Goal: Task Accomplishment & Management: Manage account settings

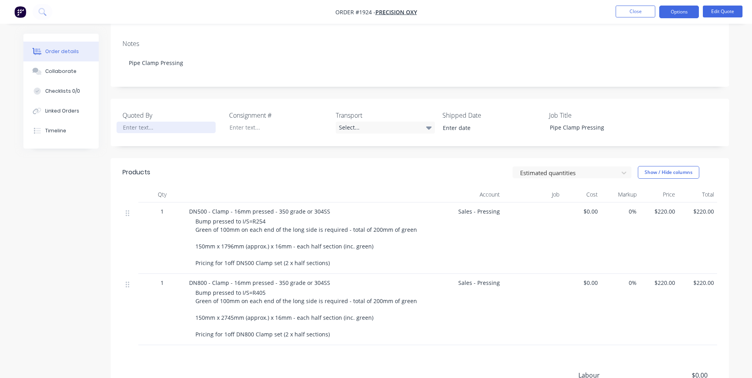
scroll to position [119, 0]
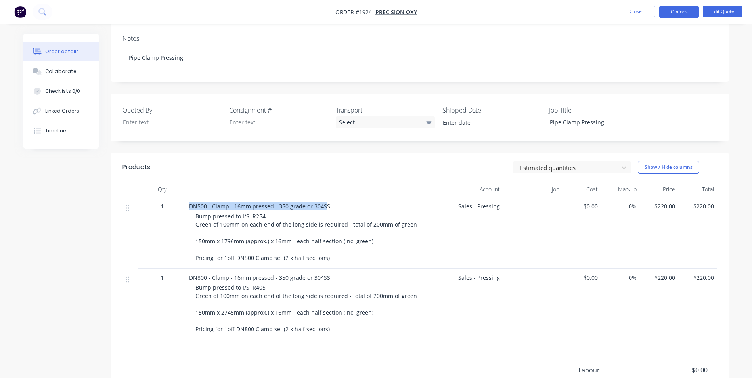
drag, startPoint x: 190, startPoint y: 207, endPoint x: 323, endPoint y: 208, distance: 132.9
click at [323, 208] on span "DN500 - Clamp - 16mm pressed - 350 grade or 304SS" at bounding box center [259, 207] width 141 height 8
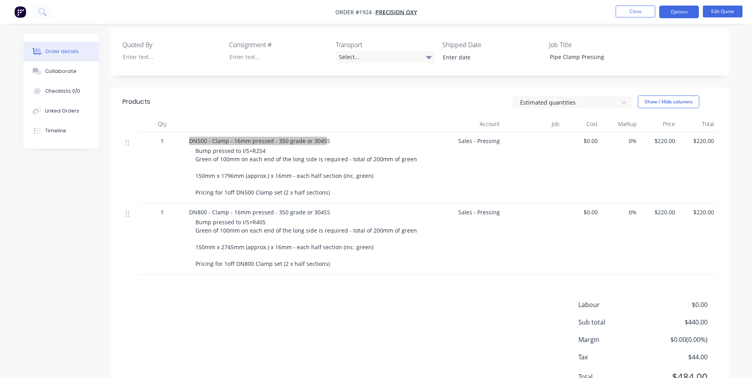
scroll to position [198, 0]
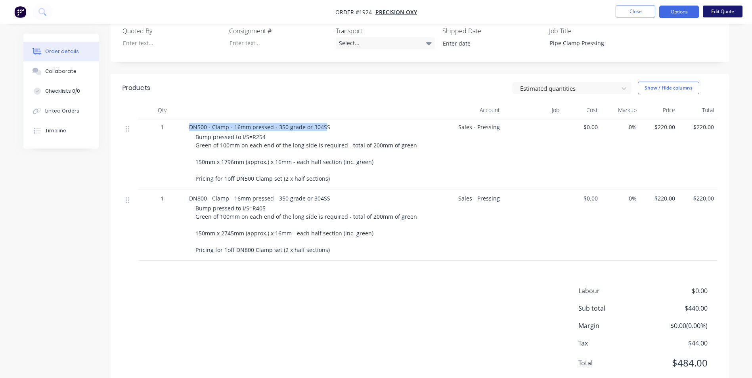
click at [719, 13] on button "Edit Quote" at bounding box center [723, 12] width 40 height 12
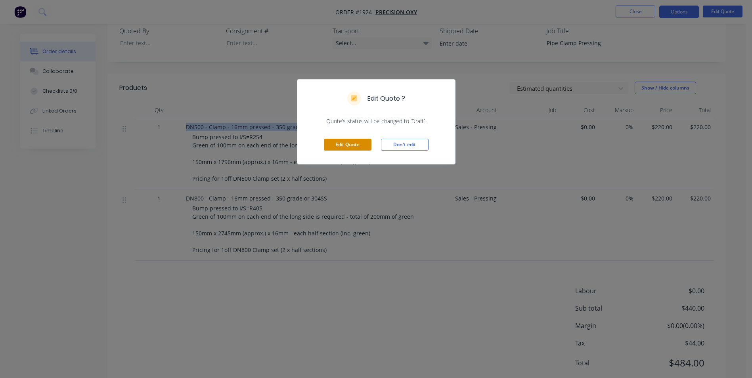
click at [351, 142] on button "Edit Quote" at bounding box center [348, 145] width 48 height 12
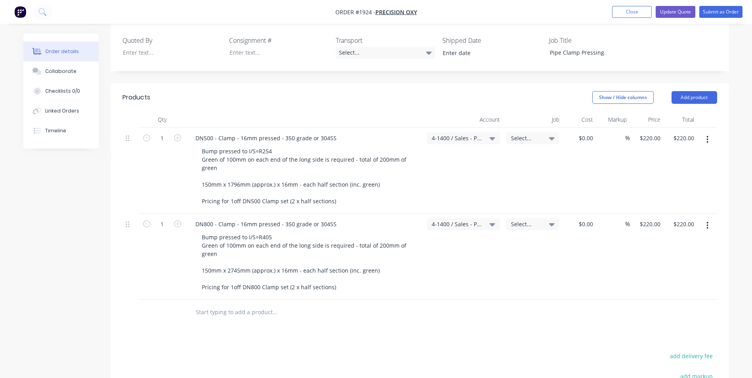
click at [708, 136] on icon "button" at bounding box center [708, 139] width 2 height 7
click at [663, 171] on div "Duplicate" at bounding box center [679, 177] width 61 height 12
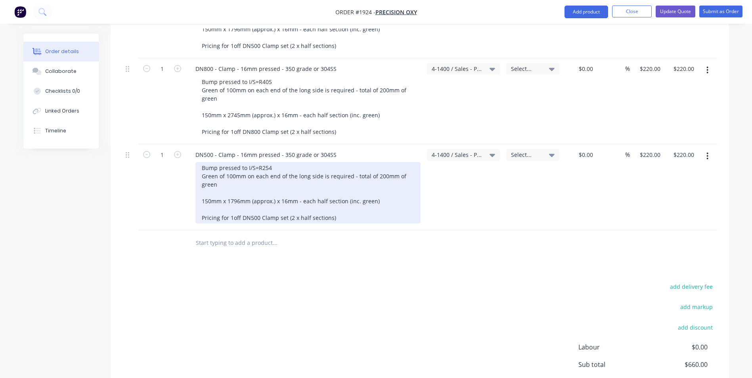
scroll to position [357, 0]
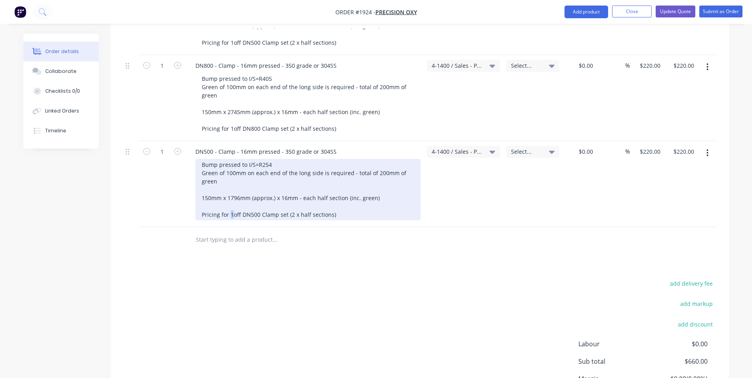
click at [230, 207] on div "Bump pressed to I/S=R254 Green of 100mm on each end of the long side is require…" at bounding box center [308, 189] width 225 height 61
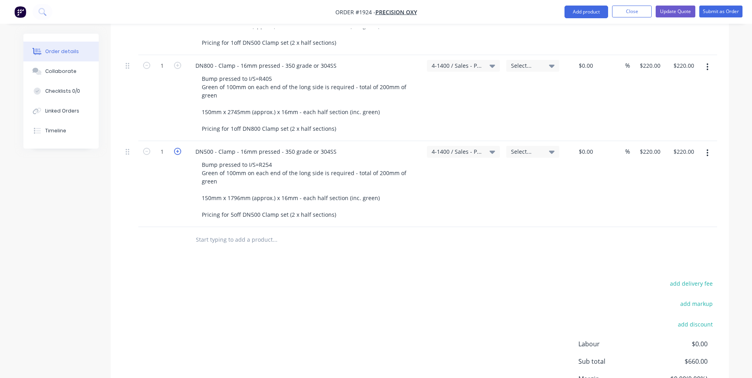
click at [176, 148] on icon "button" at bounding box center [177, 151] width 7 height 7
type input "2"
type input "$440.00"
click at [176, 148] on icon "button" at bounding box center [177, 151] width 7 height 7
type input "3"
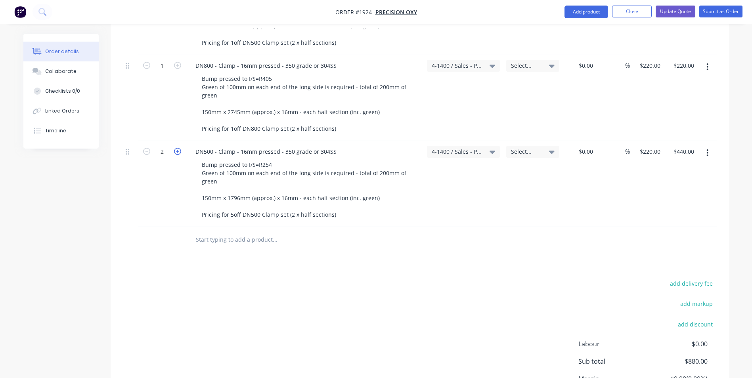
type input "$660.00"
click at [176, 148] on icon "button" at bounding box center [177, 151] width 7 height 7
type input "4"
type input "$880.00"
click at [176, 148] on icon "button" at bounding box center [177, 151] width 7 height 7
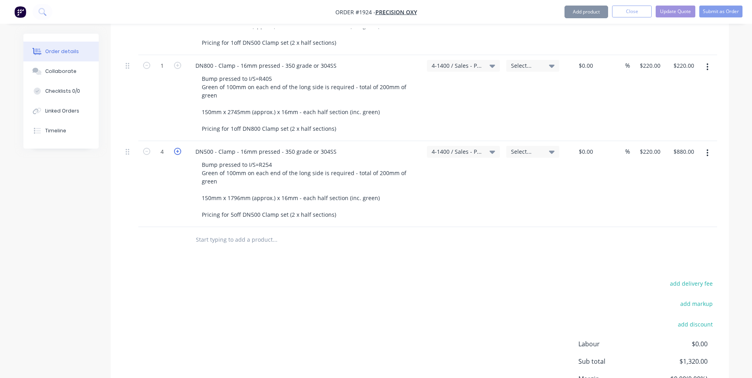
type input "5"
type input "$1,100.00"
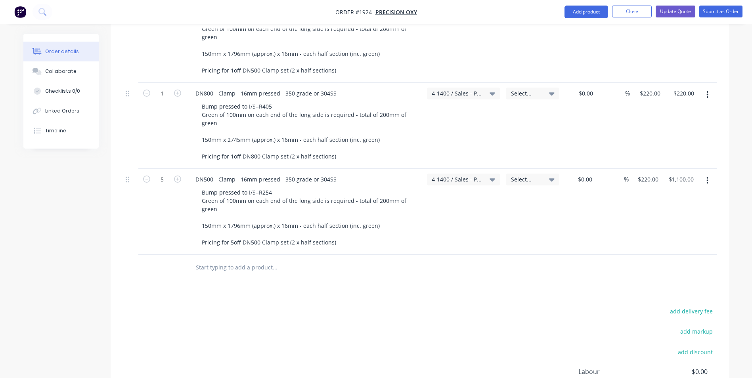
scroll to position [317, 0]
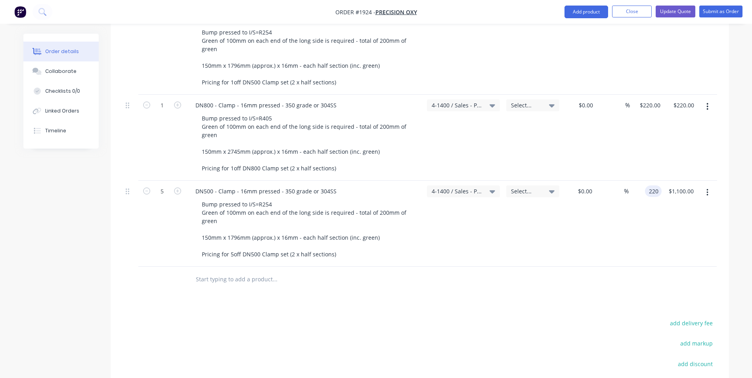
click at [647, 186] on div "220 220" at bounding box center [653, 192] width 17 height 12
type input "$166.00"
type input "$830.00"
click at [649, 211] on div "$166.00 166" at bounding box center [645, 224] width 33 height 86
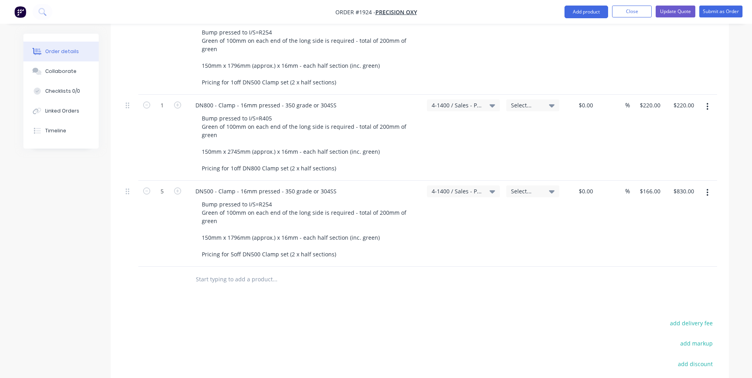
click at [709, 102] on icon "button" at bounding box center [708, 106] width 2 height 9
click at [665, 138] on div "Duplicate" at bounding box center [679, 144] width 61 height 12
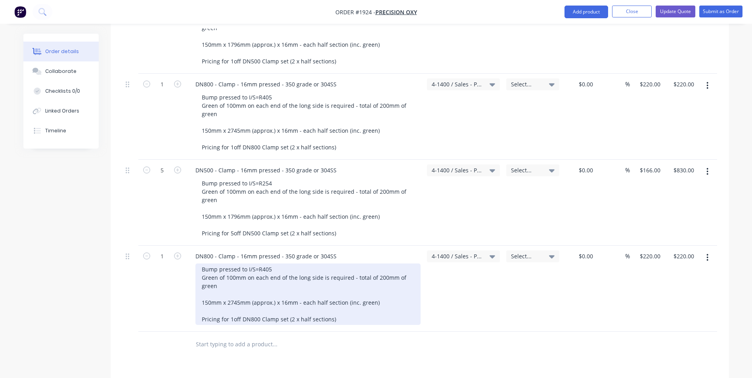
scroll to position [357, 0]
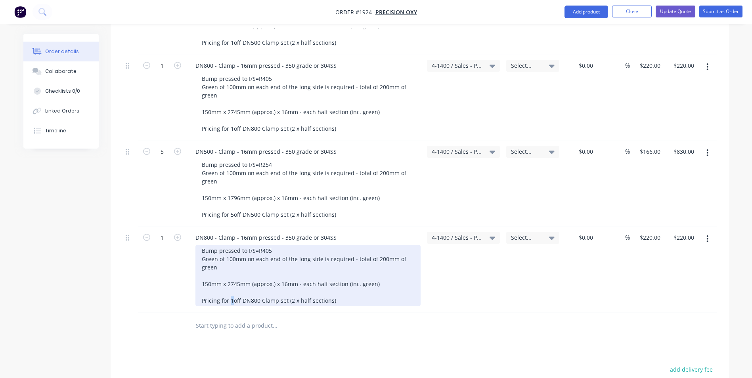
click at [231, 293] on div "Bump pressed to I/S=R405 Green of 100mm on each end of the long side is require…" at bounding box center [308, 275] width 225 height 61
click at [331, 293] on div "Bump pressed to I/S=R405 Green of 100mm on each end of the long side is require…" at bounding box center [308, 275] width 225 height 61
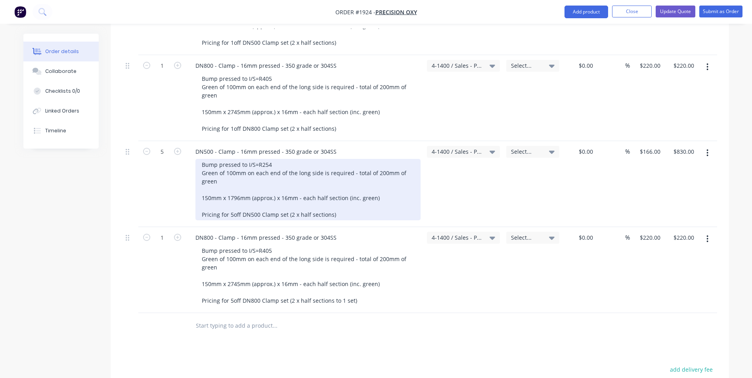
click at [330, 207] on div "Bump pressed to I/S=R254 Green of 100mm on each end of the long side is require…" at bounding box center [308, 189] width 225 height 61
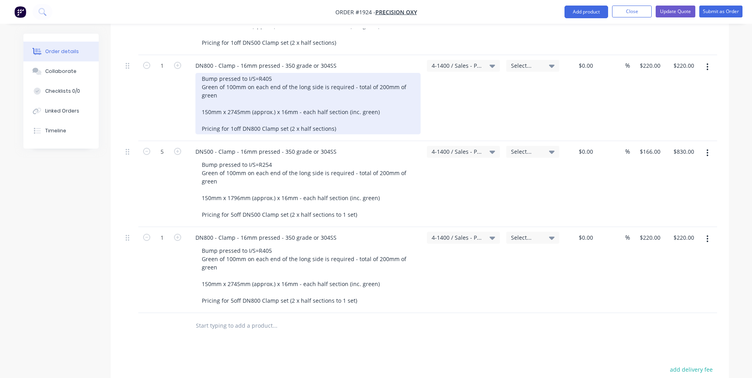
click at [330, 120] on div "Bump pressed to I/S=R405 Green of 100mm on each end of the long side is require…" at bounding box center [308, 103] width 225 height 61
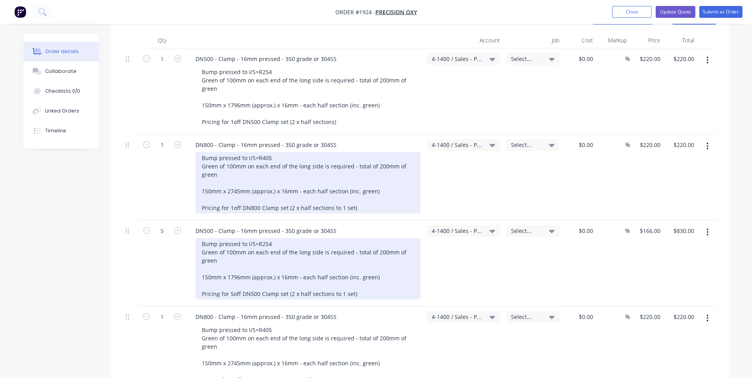
scroll to position [238, 0]
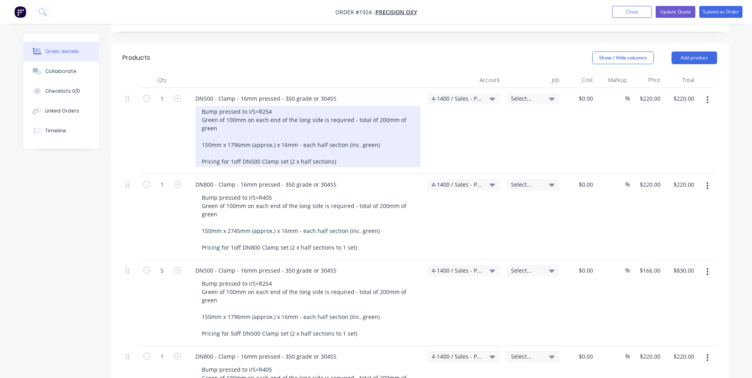
click at [330, 153] on div "Bump pressed to I/S=R254 Green of 100mm on each end of the long side is require…" at bounding box center [308, 136] width 225 height 61
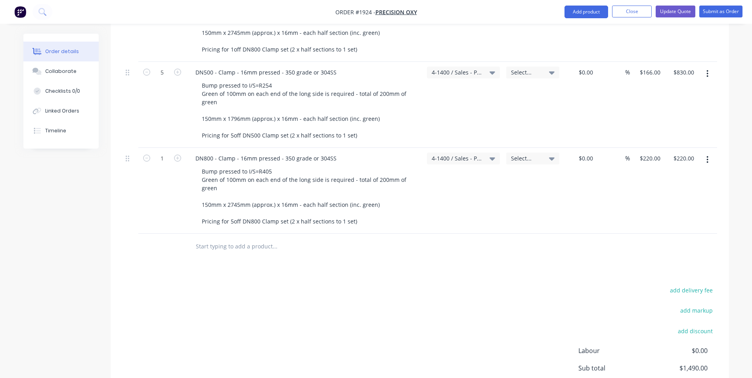
scroll to position [397, 0]
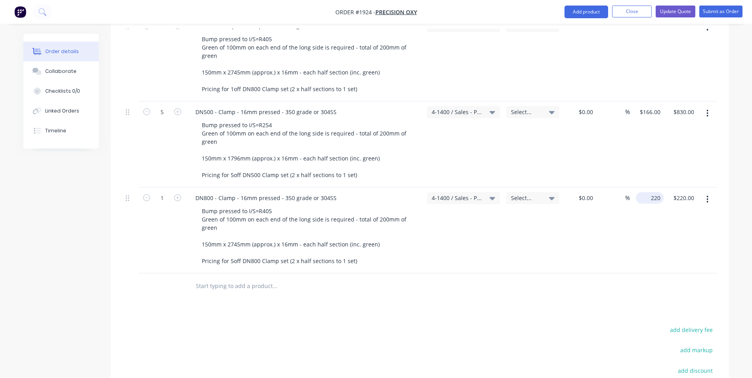
click at [654, 192] on input "220" at bounding box center [651, 198] width 25 height 12
click at [654, 192] on input "220" at bounding box center [656, 198] width 13 height 12
type input "$166.00"
click at [656, 218] on div "$166.00 166" at bounding box center [647, 231] width 34 height 86
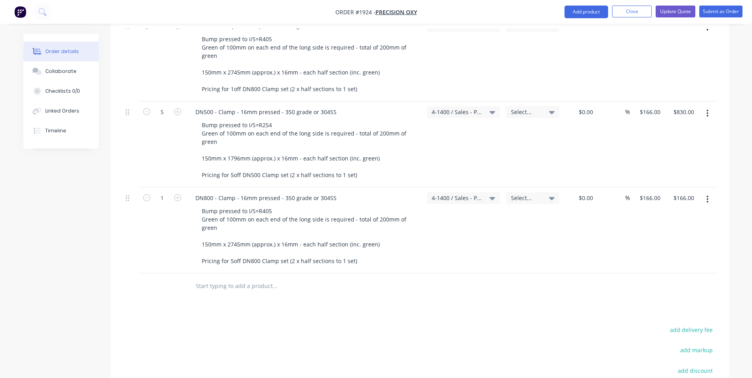
click at [707, 110] on icon "button" at bounding box center [708, 113] width 2 height 7
click at [671, 144] on div "Duplicate" at bounding box center [679, 150] width 61 height 12
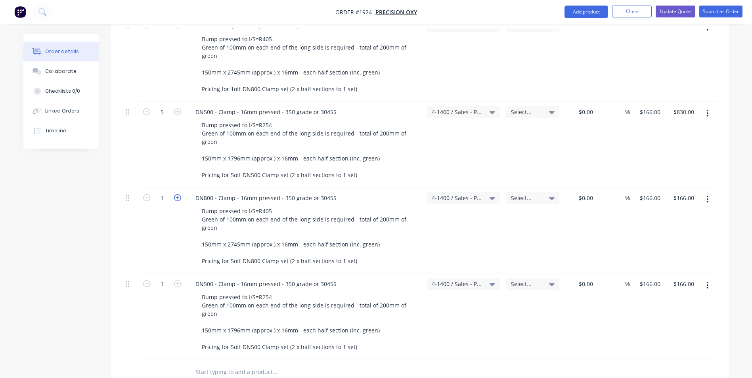
click at [175, 194] on icon "button" at bounding box center [177, 197] width 7 height 7
type input "2"
type input "$332.00"
click at [175, 194] on icon "button" at bounding box center [177, 197] width 7 height 7
type input "3"
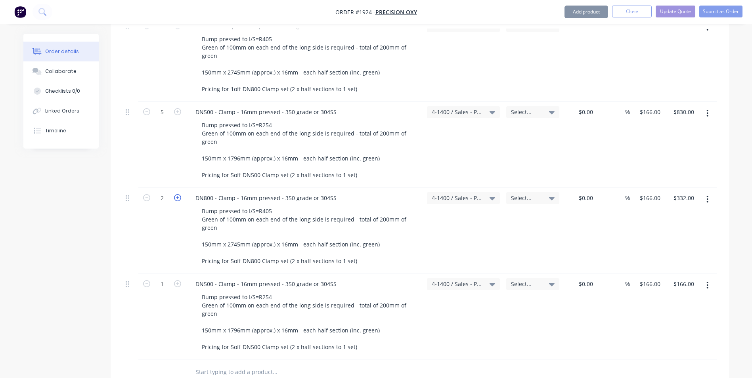
type input "$498.00"
click at [175, 194] on icon "button" at bounding box center [177, 197] width 7 height 7
type input "4"
type input "$664.00"
click at [175, 194] on icon "button" at bounding box center [177, 197] width 7 height 7
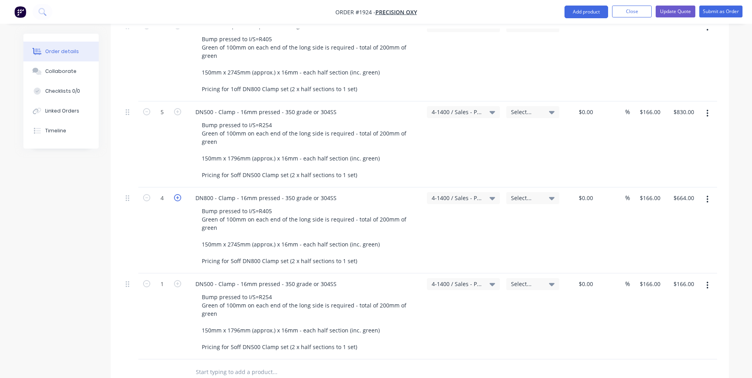
type input "5"
type input "$830.00"
click at [165, 278] on input "1" at bounding box center [162, 284] width 21 height 12
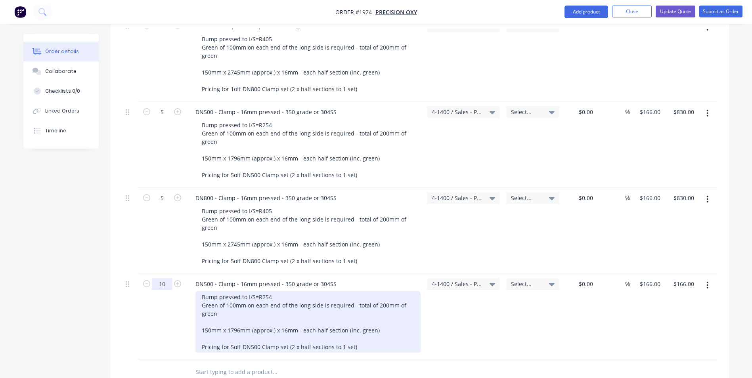
type input "10"
type input "$1,660.00"
click at [222, 291] on div "Bump pressed to I/S=R254 Green of 100mm on each end of the long side is require…" at bounding box center [308, 321] width 225 height 61
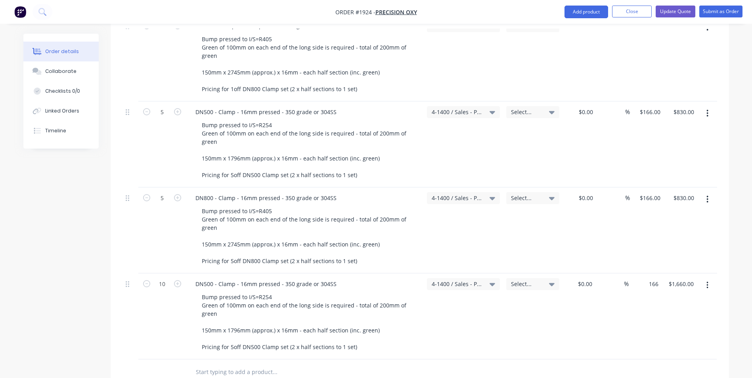
click at [644, 274] on div "166 $166.00" at bounding box center [645, 317] width 33 height 86
type input "$148.00"
type input "$1,480.00"
click at [655, 297] on div "$148.00 $148.00" at bounding box center [645, 317] width 33 height 86
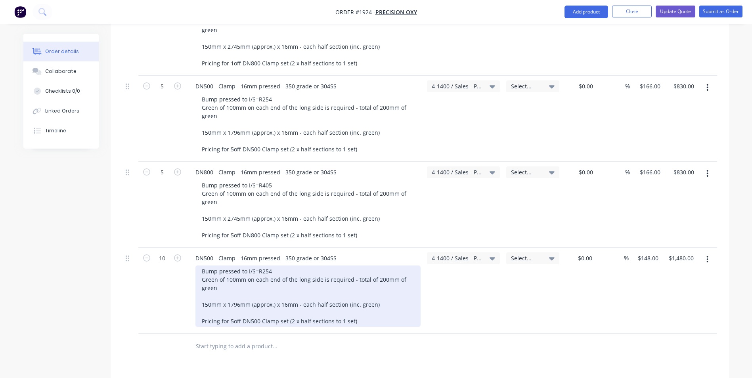
scroll to position [436, 0]
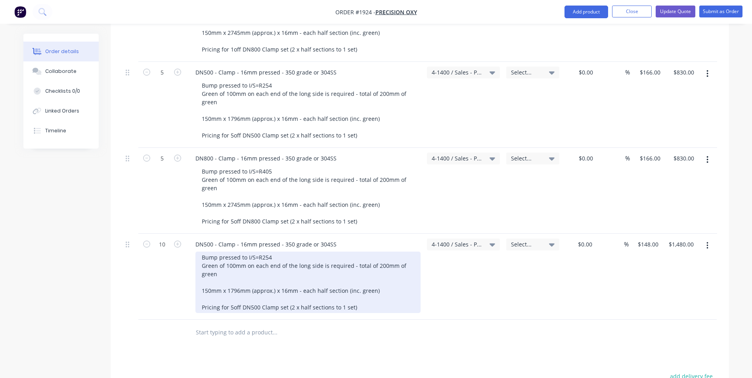
click at [231, 301] on div "Bump pressed to I/S=R254 Green of 100mm on each end of the long side is require…" at bounding box center [308, 282] width 225 height 61
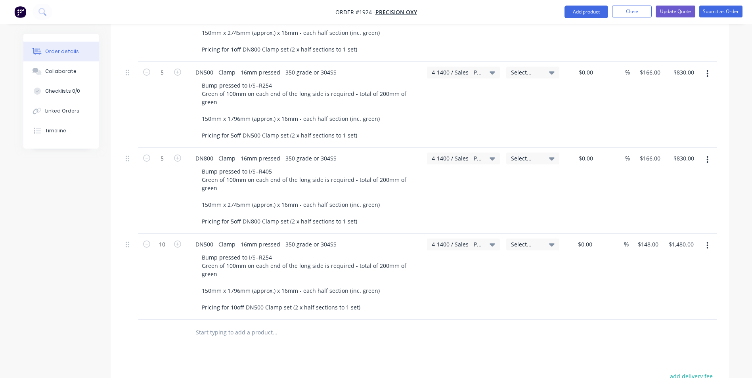
click at [708, 156] on icon "button" at bounding box center [708, 159] width 2 height 7
click at [663, 191] on div "Duplicate" at bounding box center [679, 197] width 61 height 12
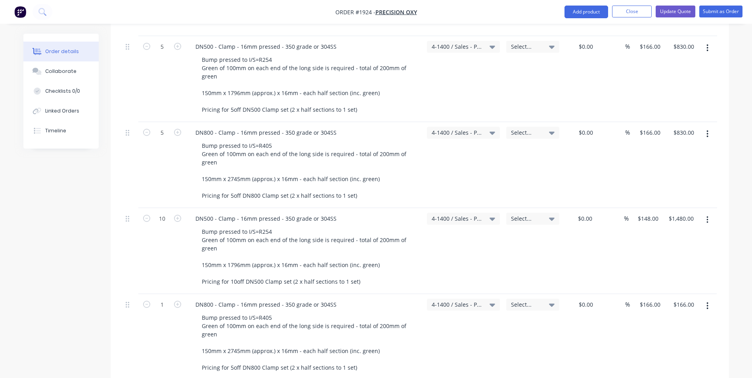
scroll to position [476, 0]
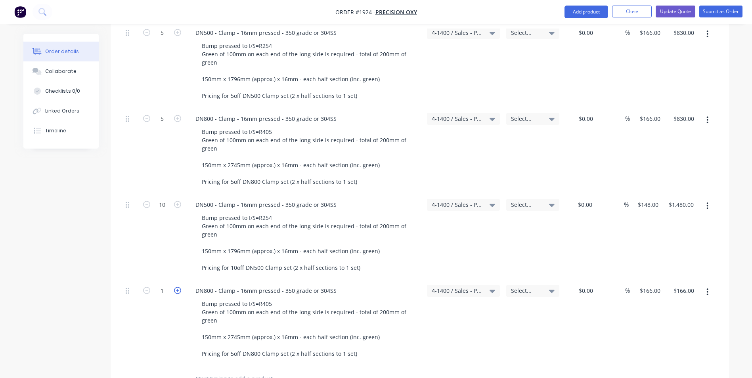
click at [175, 287] on icon "button" at bounding box center [177, 290] width 7 height 7
type input "2"
type input "$332.00"
click at [175, 287] on icon "button" at bounding box center [177, 290] width 7 height 7
type input "3"
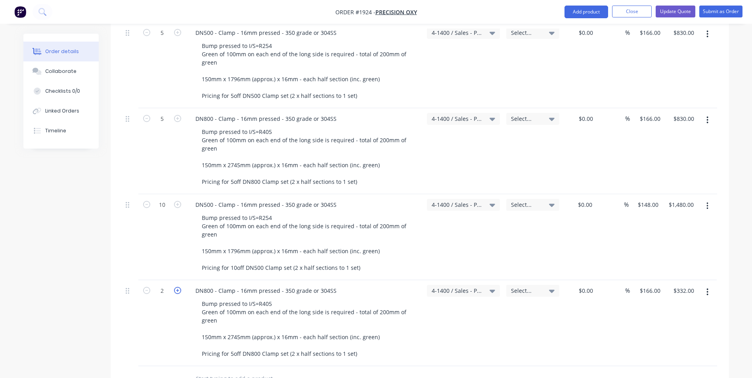
type input "$498.00"
click at [175, 287] on icon "button" at bounding box center [177, 290] width 7 height 7
type input "4"
type input "$664.00"
click at [175, 287] on icon "button" at bounding box center [177, 290] width 7 height 7
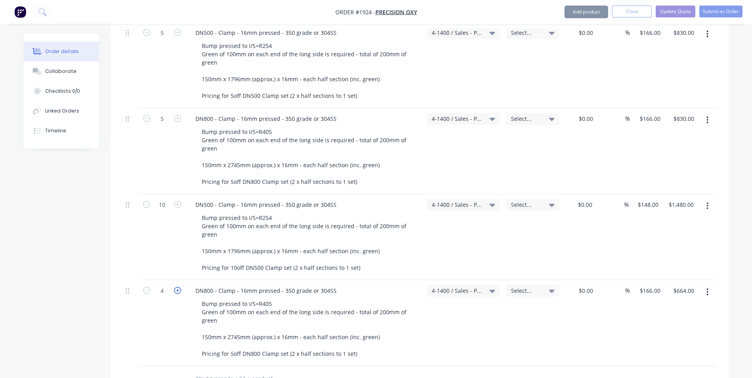
type input "5"
type input "$830.00"
click at [175, 287] on icon "button" at bounding box center [177, 290] width 7 height 7
type input "6"
type input "$996.00"
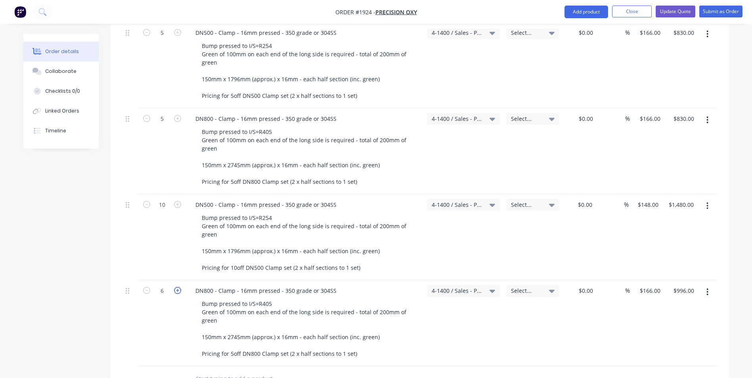
click at [175, 287] on icon "button" at bounding box center [177, 290] width 7 height 7
type input "7"
type input "$1,162.00"
click at [175, 287] on icon "button" at bounding box center [177, 290] width 7 height 7
type input "8"
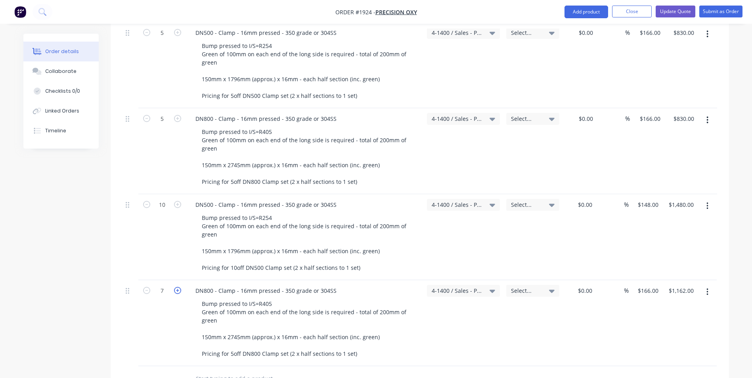
type input "$1,328.00"
click at [175, 287] on icon "button" at bounding box center [177, 290] width 7 height 7
type input "9"
type input "$1,494.00"
click at [175, 287] on icon "button" at bounding box center [177, 290] width 7 height 7
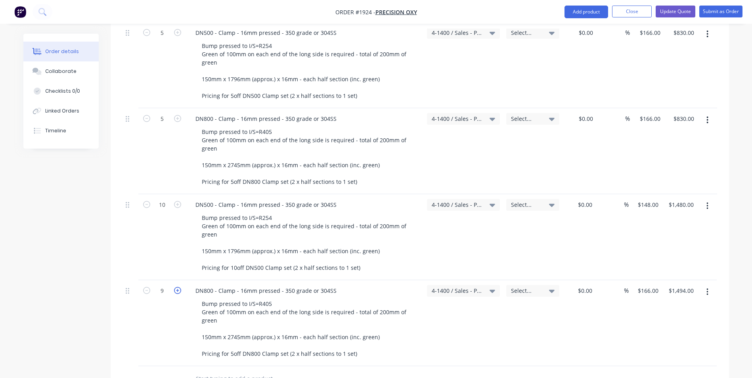
type input "10"
type input "$1,660.00"
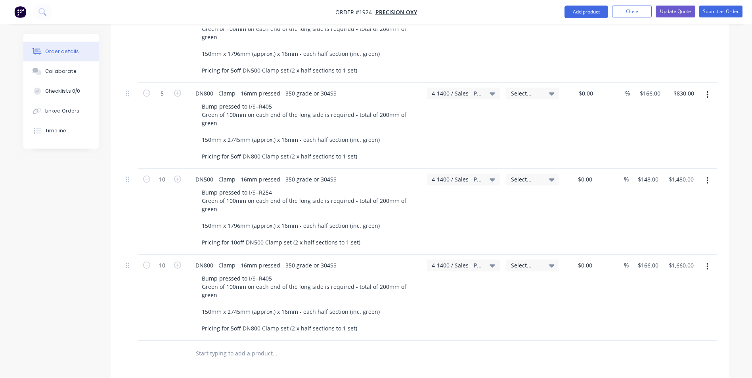
scroll to position [516, 0]
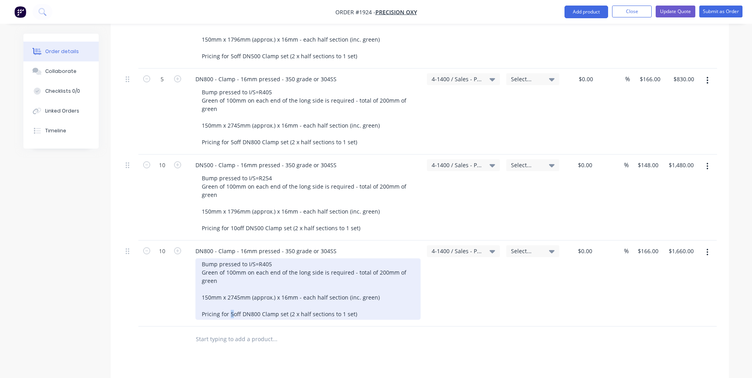
click at [230, 308] on div "Bump pressed to I/S=R405 Green of 100mm on each end of the long side is require…" at bounding box center [308, 289] width 225 height 61
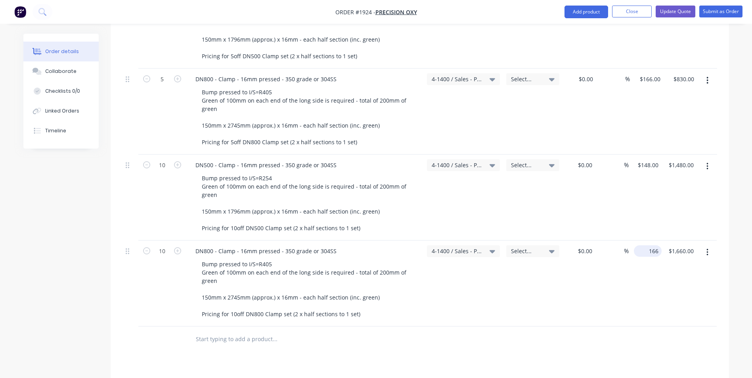
click at [652, 245] on input "166" at bounding box center [649, 251] width 25 height 12
click at [652, 245] on input "166" at bounding box center [654, 251] width 13 height 12
type input "$148.00"
type input "$1,480.00"
click at [648, 263] on div "$148.00 $148.00" at bounding box center [645, 284] width 33 height 86
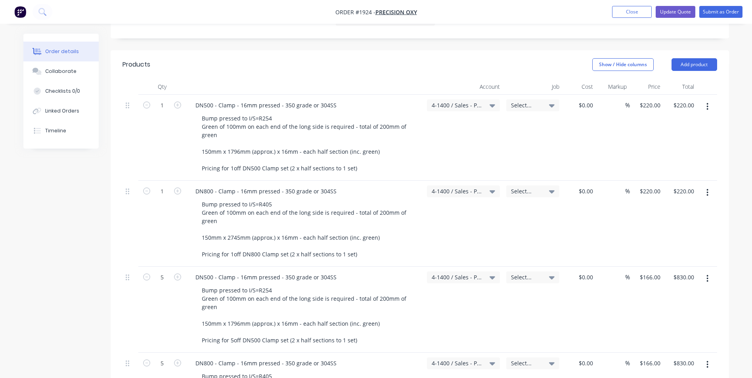
scroll to position [198, 0]
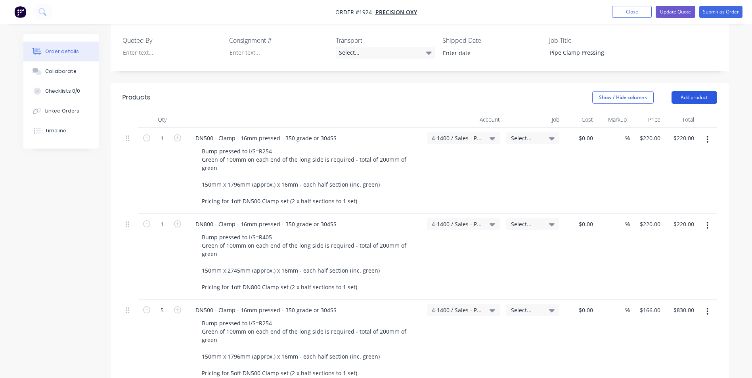
click at [691, 91] on button "Add product" at bounding box center [695, 97] width 46 height 13
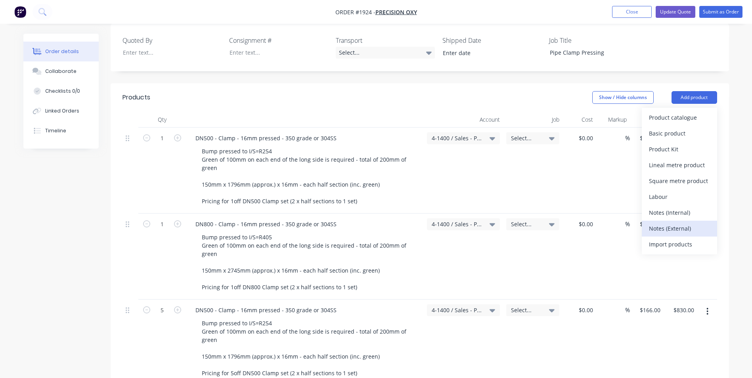
click at [669, 223] on div "Notes (External)" at bounding box center [679, 229] width 61 height 12
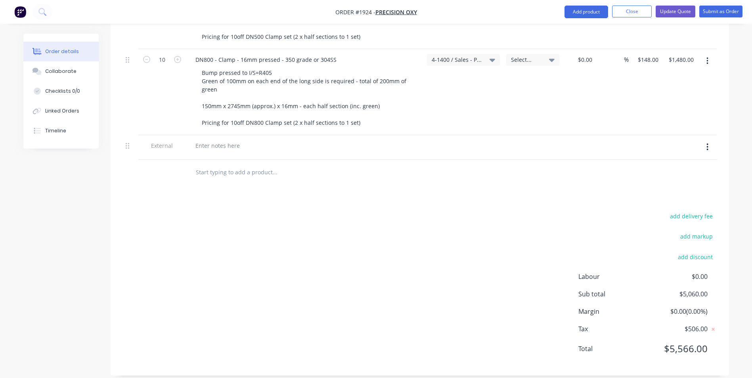
scroll to position [708, 0]
click at [209, 139] on div at bounding box center [217, 145] width 57 height 12
paste div
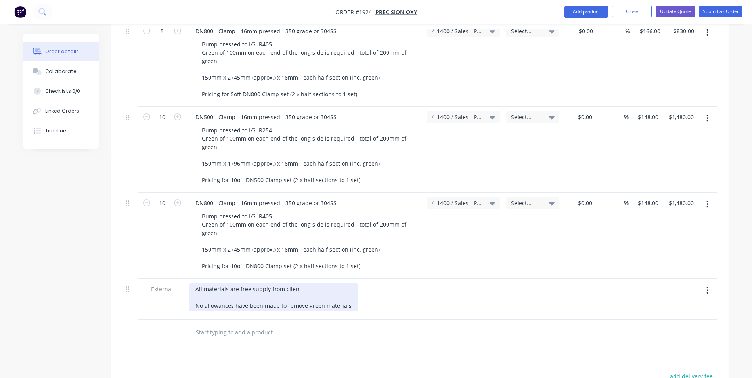
scroll to position [549, 0]
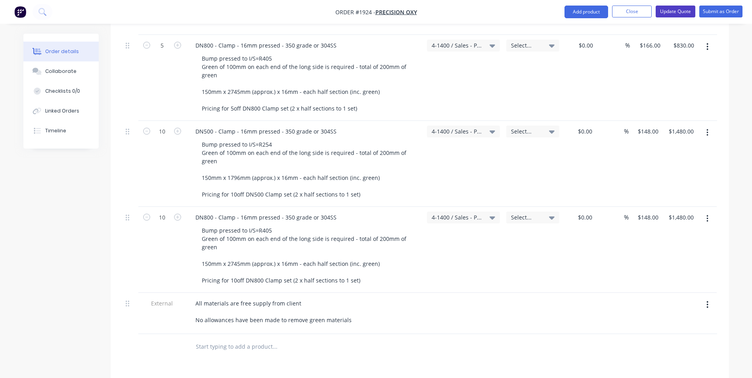
click at [679, 12] on button "Update Quote" at bounding box center [676, 12] width 40 height 12
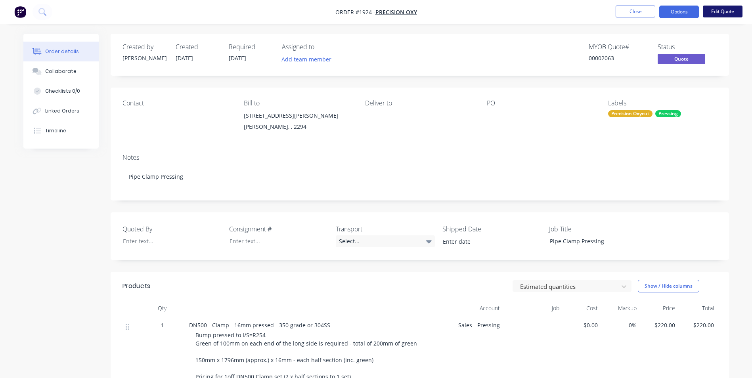
click at [730, 11] on button "Edit Quote" at bounding box center [723, 12] width 40 height 12
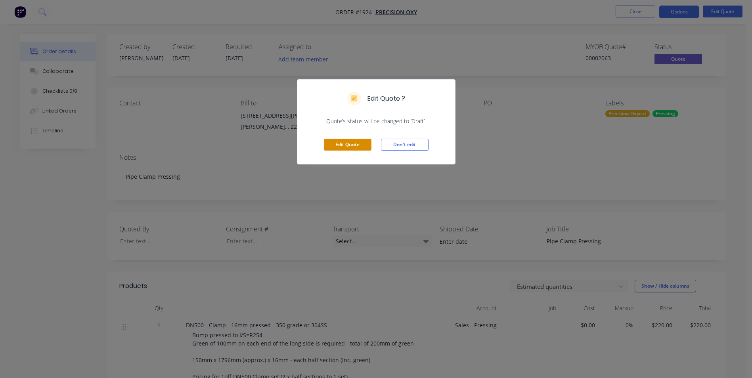
click at [352, 142] on button "Edit Quote" at bounding box center [348, 145] width 48 height 12
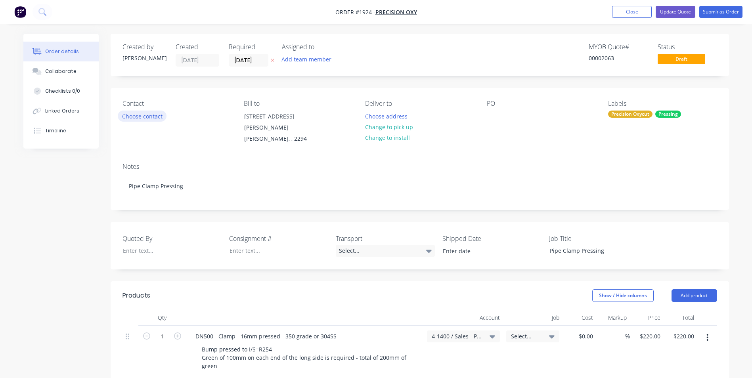
click at [148, 117] on button "Choose contact" at bounding box center [142, 116] width 49 height 11
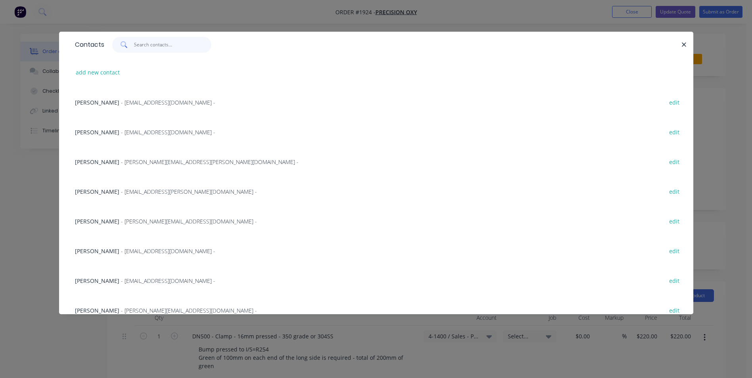
click at [138, 45] on input "text" at bounding box center [172, 45] width 77 height 16
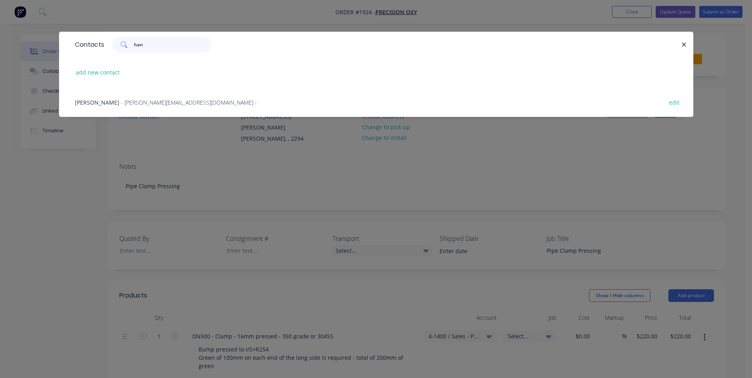
type input "han"
click at [84, 102] on span "[PERSON_NAME]" at bounding box center [97, 103] width 44 height 8
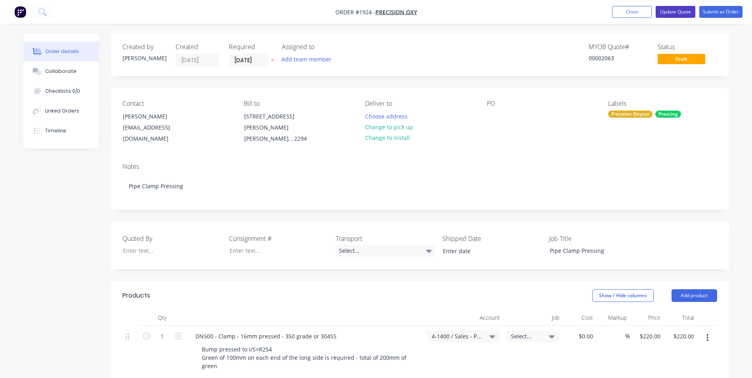
click at [681, 12] on button "Update Quote" at bounding box center [676, 12] width 40 height 12
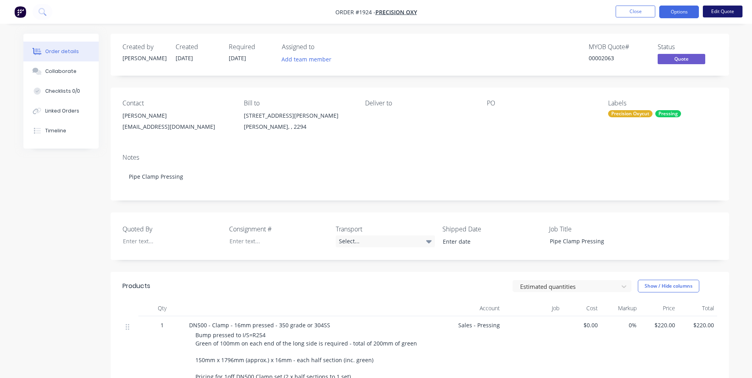
click at [720, 11] on button "Edit Quote" at bounding box center [723, 12] width 40 height 12
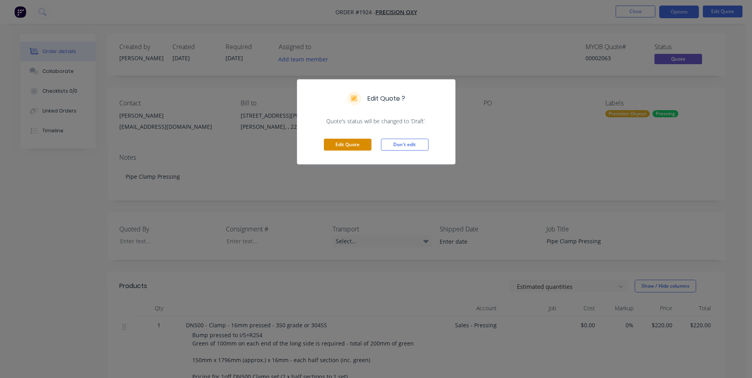
click at [364, 144] on button "Edit Quote" at bounding box center [348, 145] width 48 height 12
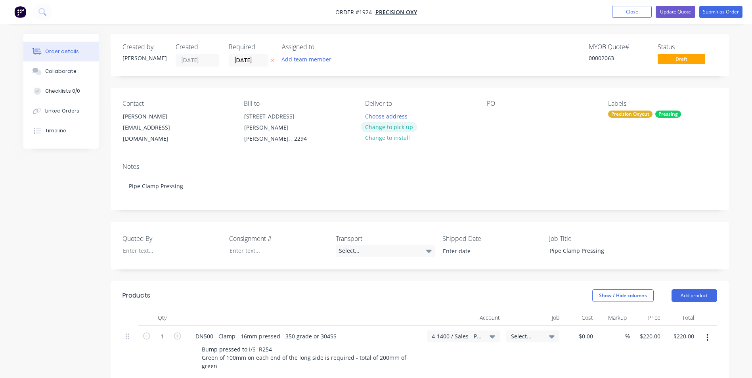
click at [397, 128] on button "Change to pick up" at bounding box center [389, 127] width 56 height 11
click at [722, 12] on button "Submit as Order" at bounding box center [721, 12] width 43 height 12
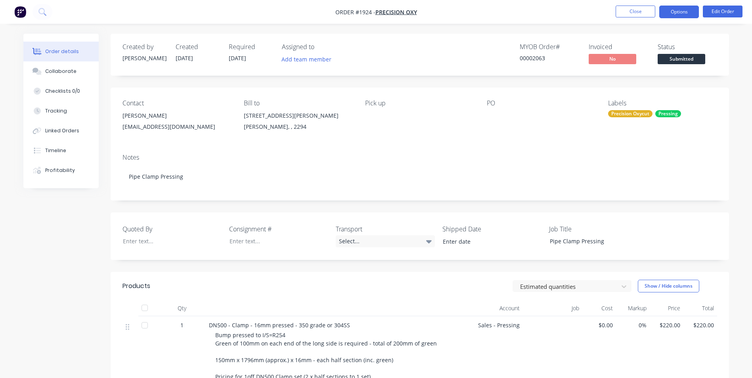
click at [670, 12] on button "Options" at bounding box center [679, 12] width 40 height 13
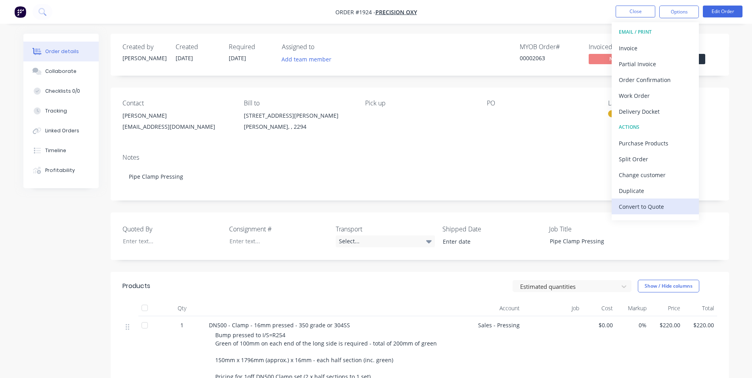
click at [637, 206] on div "Convert to Quote" at bounding box center [655, 207] width 73 height 12
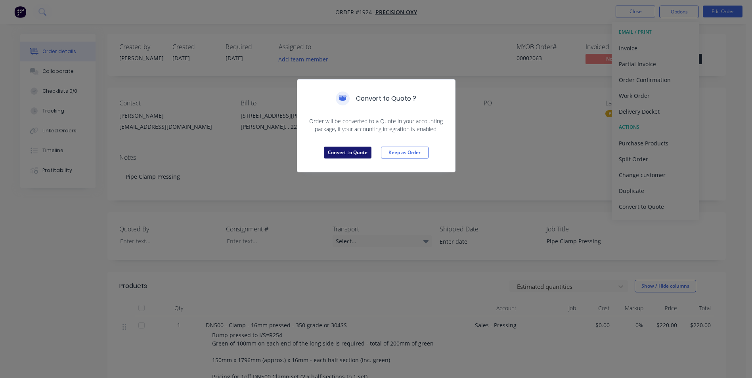
click at [348, 153] on button "Convert to Quote" at bounding box center [348, 153] width 48 height 12
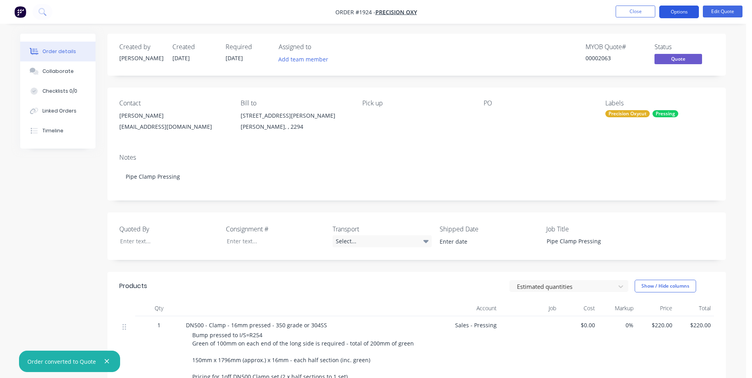
click at [681, 10] on button "Options" at bounding box center [679, 12] width 40 height 13
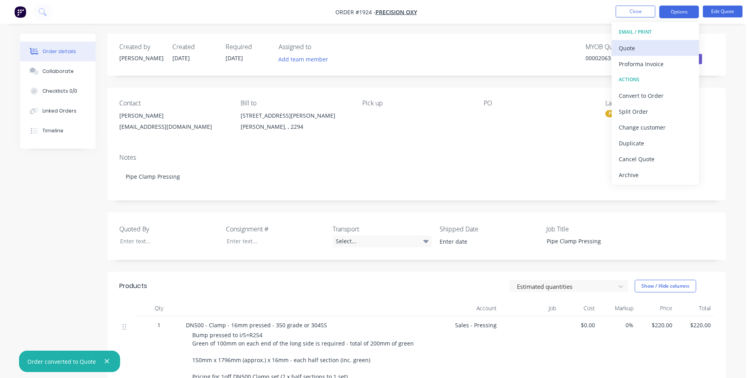
click at [631, 49] on div "Quote" at bounding box center [655, 48] width 73 height 12
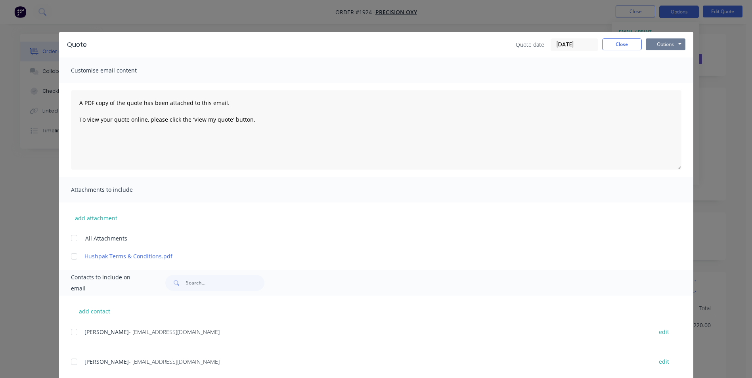
click at [665, 43] on button "Options" at bounding box center [666, 44] width 40 height 12
click at [666, 71] on button "Print" at bounding box center [671, 71] width 51 height 13
click at [624, 46] on button "Close" at bounding box center [622, 44] width 40 height 12
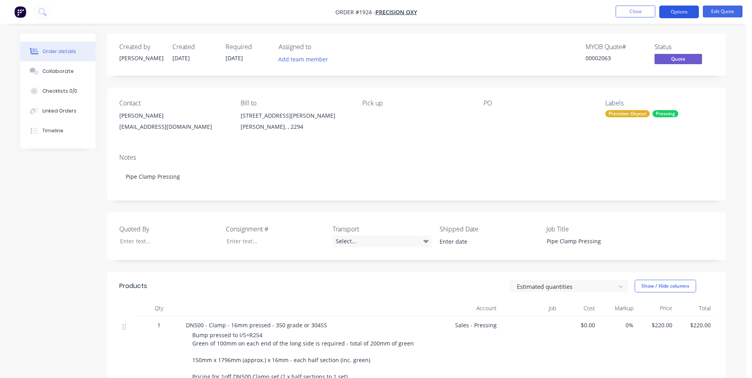
click at [683, 13] on button "Options" at bounding box center [679, 12] width 40 height 13
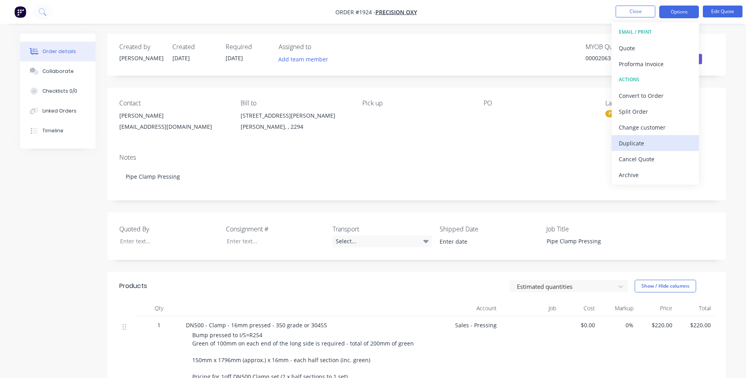
click at [636, 143] on div "Duplicate" at bounding box center [655, 144] width 73 height 12
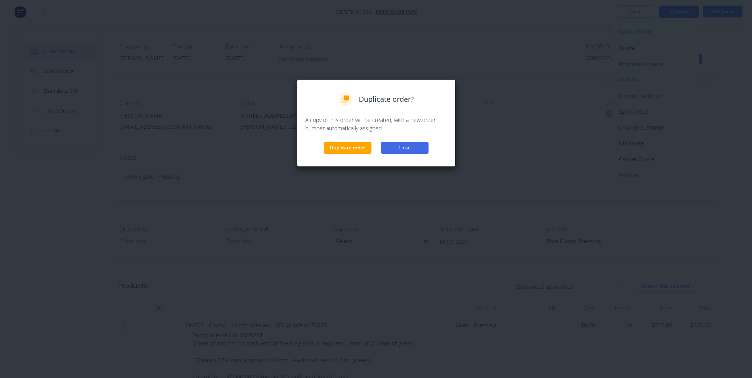
click at [416, 148] on button "Close" at bounding box center [405, 148] width 48 height 12
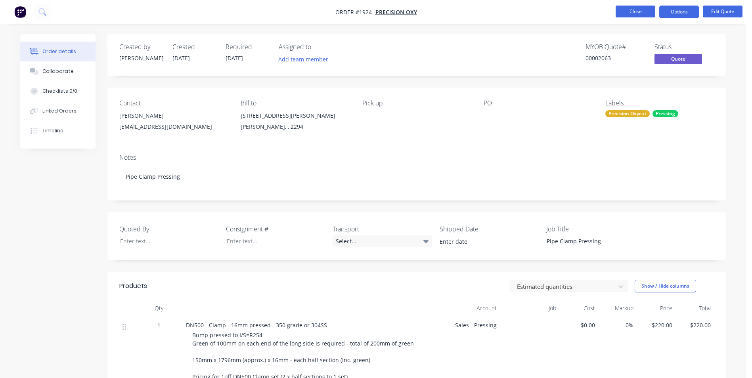
click at [637, 6] on button "Close" at bounding box center [636, 12] width 40 height 12
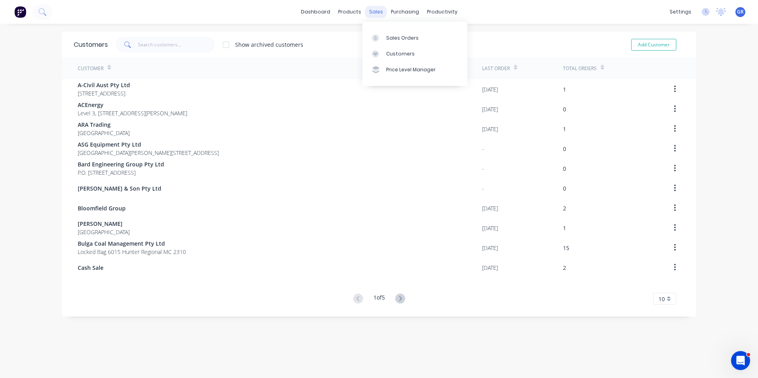
click at [374, 12] on div "sales" at bounding box center [376, 12] width 22 height 12
click at [395, 39] on div "Sales Orders" at bounding box center [402, 38] width 33 height 7
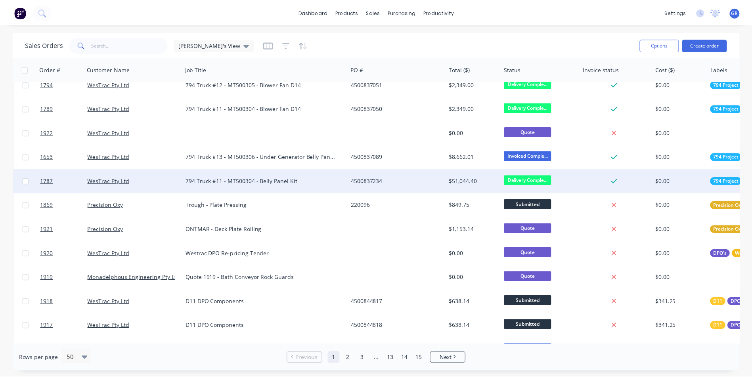
scroll to position [198, 0]
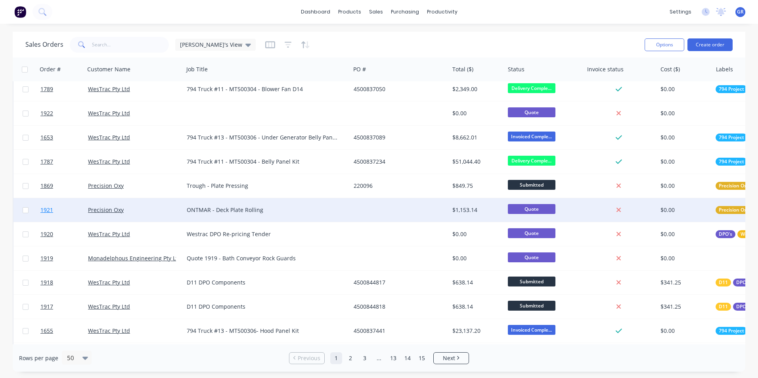
click at [51, 210] on span "1921" at bounding box center [46, 210] width 13 height 8
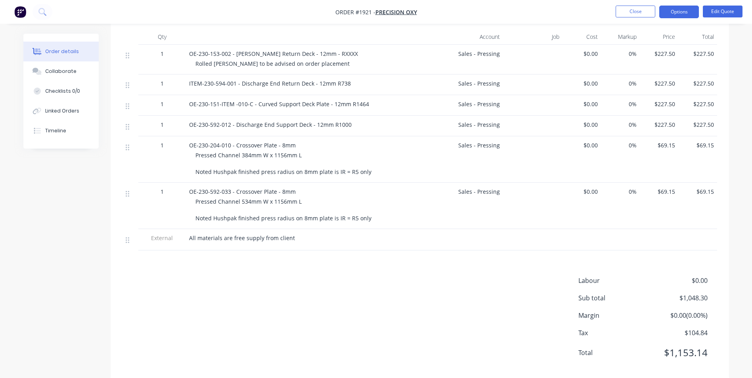
scroll to position [278, 0]
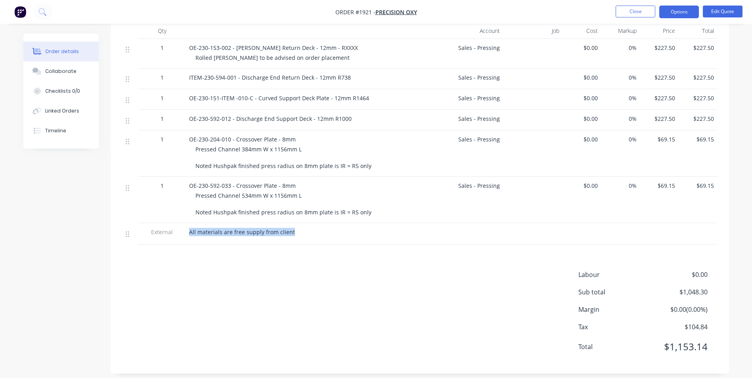
drag, startPoint x: 293, startPoint y: 233, endPoint x: 185, endPoint y: 232, distance: 107.9
click at [185, 232] on div "External All materials are free supply from client" at bounding box center [420, 233] width 595 height 21
drag, startPoint x: 185, startPoint y: 232, endPoint x: 194, endPoint y: 230, distance: 8.9
copy div "All materials are free supply from client"
click at [633, 12] on button "Close" at bounding box center [636, 12] width 40 height 12
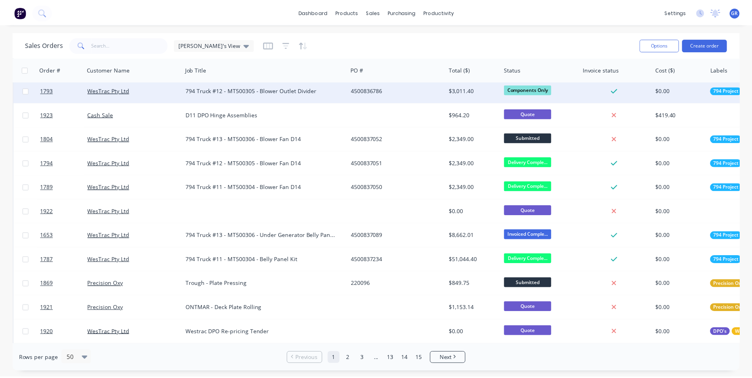
scroll to position [119, 0]
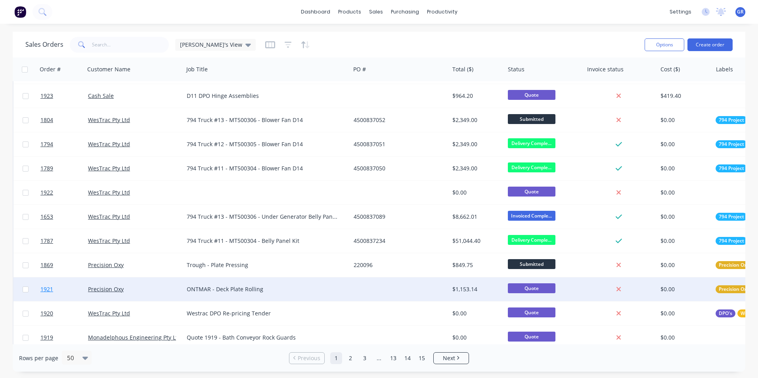
click at [45, 290] on span "1921" at bounding box center [46, 290] width 13 height 8
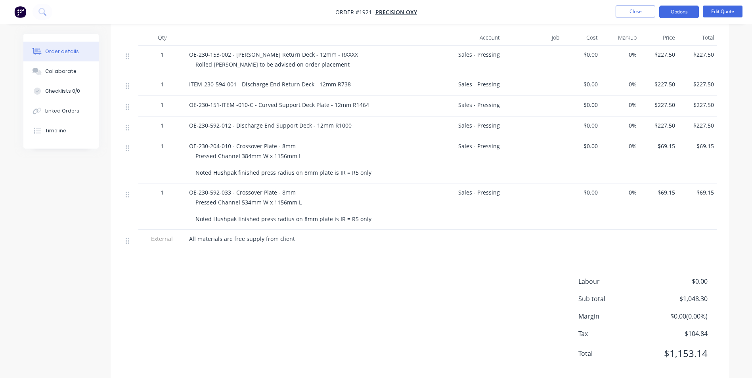
scroll to position [245, 0]
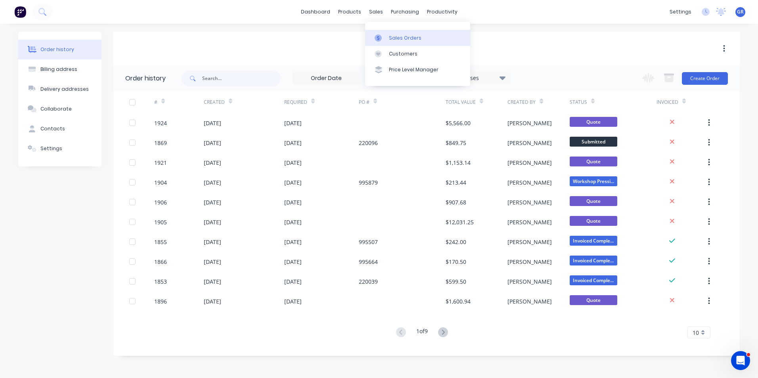
click at [393, 35] on div "Sales Orders" at bounding box center [405, 38] width 33 height 7
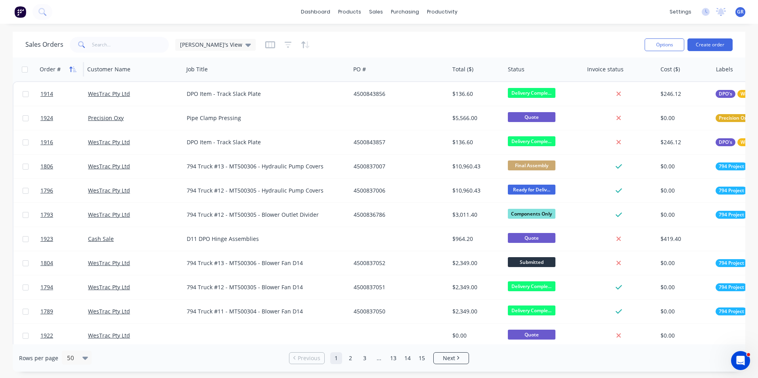
click at [70, 68] on icon "button" at bounding box center [70, 70] width 3 height 6
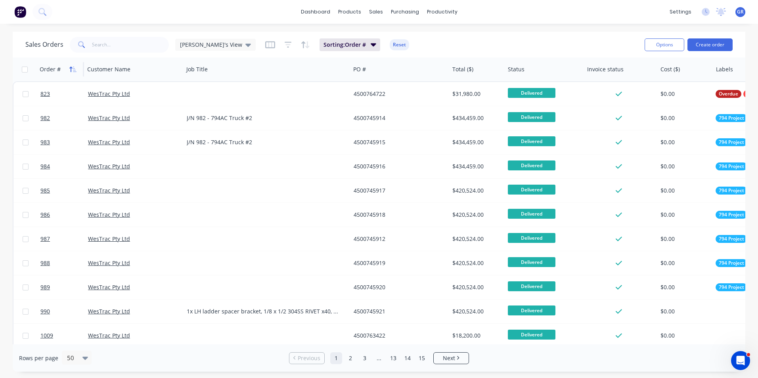
click at [71, 68] on icon "button" at bounding box center [70, 70] width 3 height 6
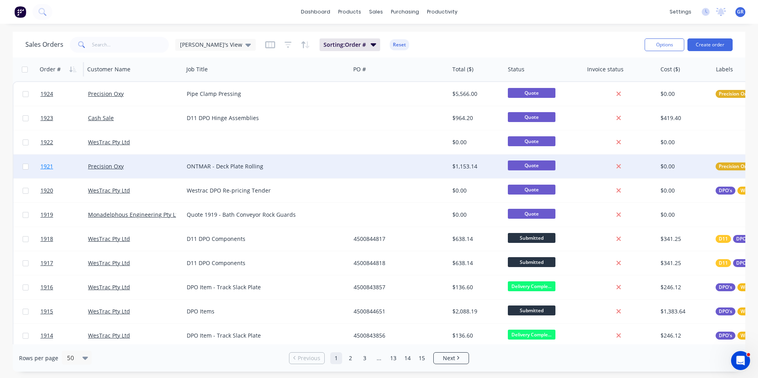
click at [51, 166] on span "1921" at bounding box center [46, 167] width 13 height 8
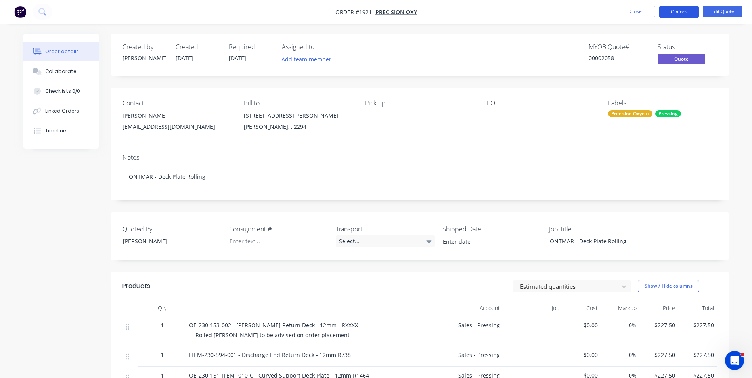
click at [680, 9] on button "Options" at bounding box center [679, 12] width 40 height 13
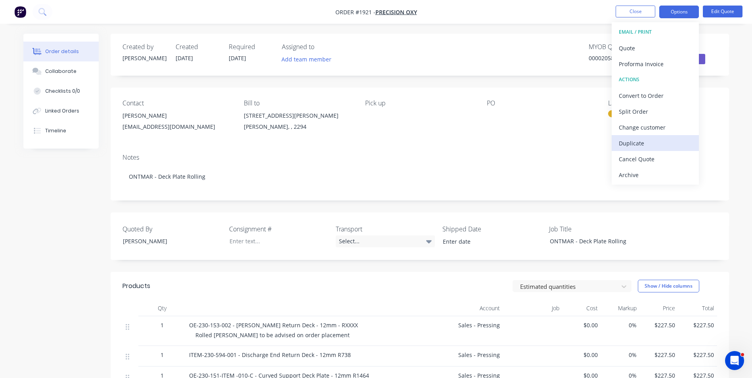
click at [631, 142] on div "Duplicate" at bounding box center [655, 144] width 73 height 12
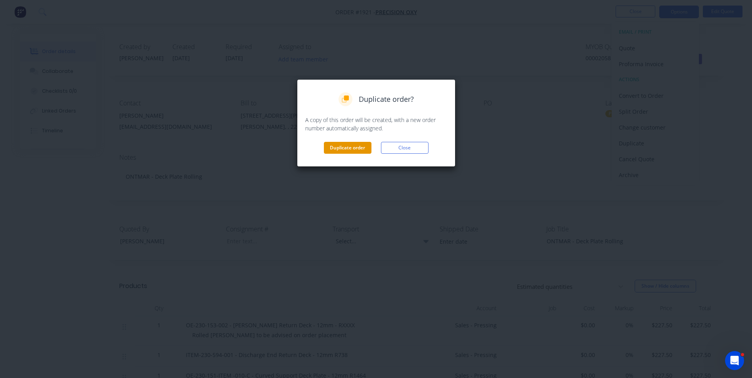
click at [359, 147] on button "Duplicate order" at bounding box center [348, 148] width 48 height 12
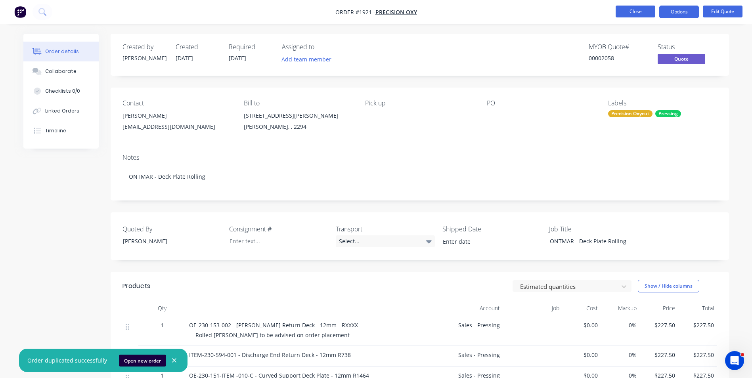
click at [635, 12] on button "Close" at bounding box center [636, 12] width 40 height 12
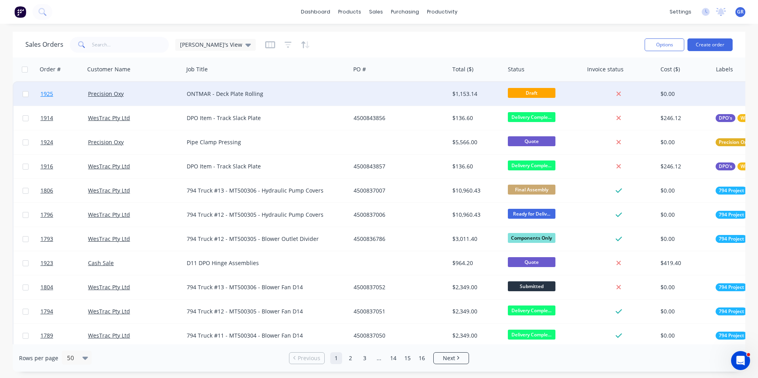
click at [50, 94] on span "1925" at bounding box center [46, 94] width 13 height 8
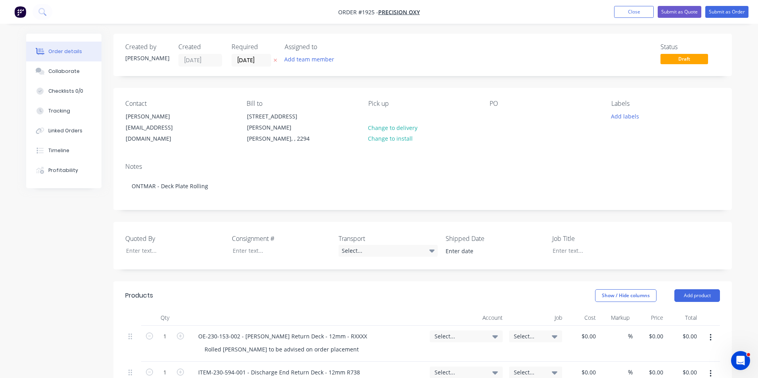
type input "$227.50"
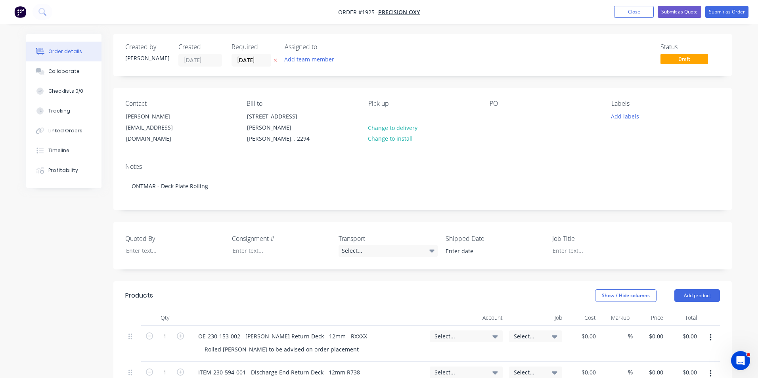
type input "$227.50"
type input "$69.15"
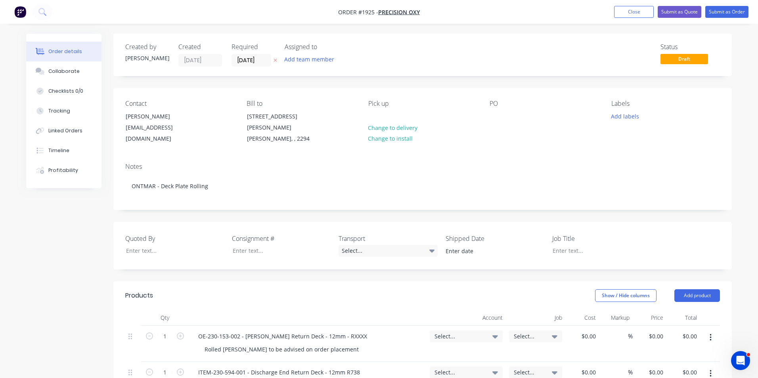
type input "$69.15"
click at [625, 115] on button "Add labels" at bounding box center [622, 116] width 36 height 11
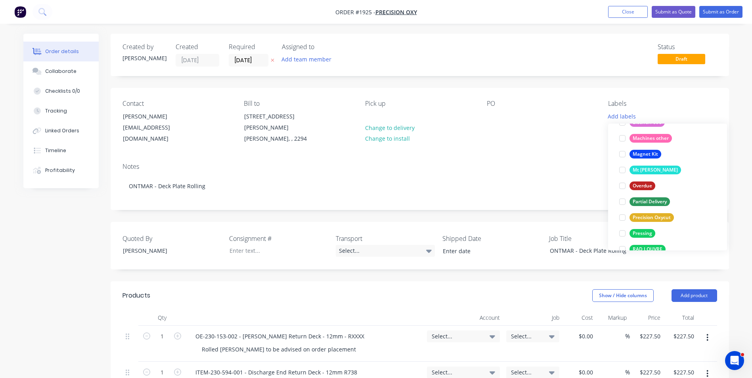
scroll to position [436, 0]
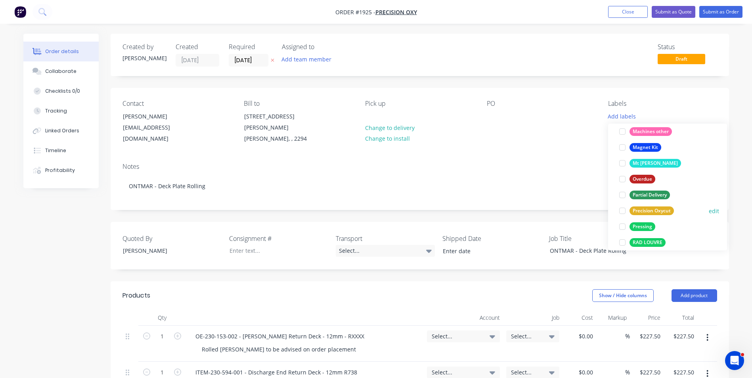
click at [656, 209] on div "Precision Oxycut" at bounding box center [652, 211] width 44 height 9
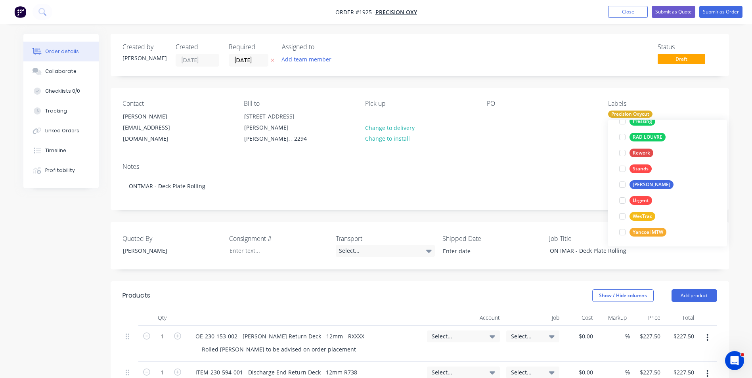
scroll to position [539, 0]
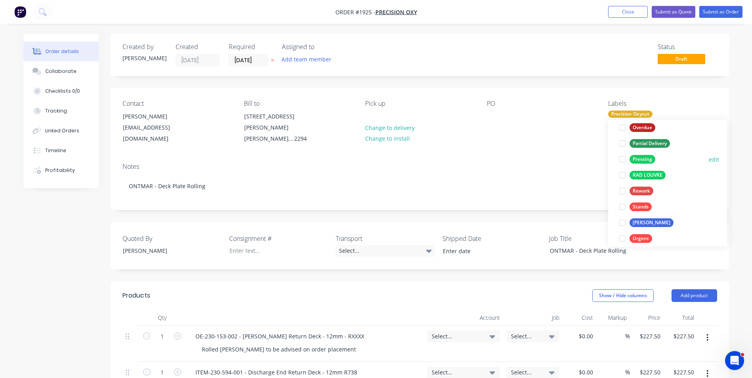
click at [648, 158] on div "Pressing" at bounding box center [643, 159] width 26 height 9
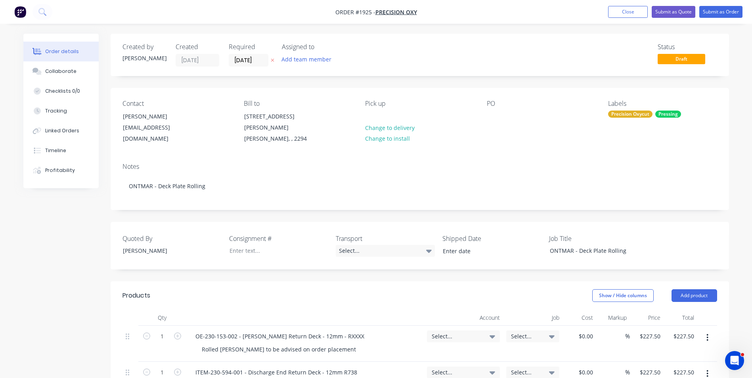
click at [479, 163] on div "Notes" at bounding box center [420, 167] width 595 height 8
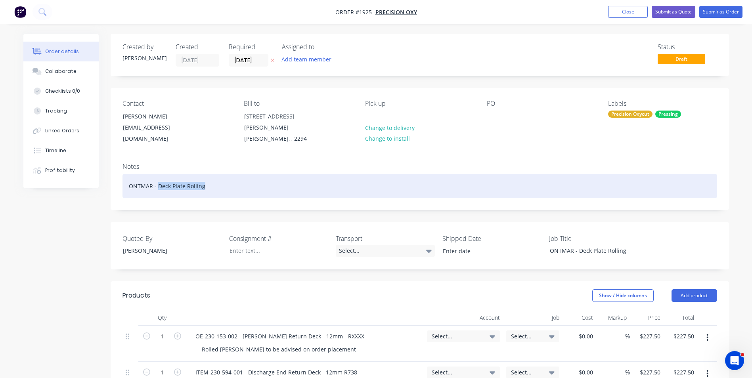
drag, startPoint x: 207, startPoint y: 178, endPoint x: 157, endPoint y: 179, distance: 50.8
click at [157, 179] on div "ONTMAR - Deck Plate Rolling" at bounding box center [420, 186] width 595 height 24
drag, startPoint x: 219, startPoint y: 178, endPoint x: 128, endPoint y: 180, distance: 90.0
click at [128, 180] on div "ONTMAR - Bottom Plate Pressing" at bounding box center [420, 186] width 595 height 24
copy div "ONTMAR - Bottom Plate Pressing"
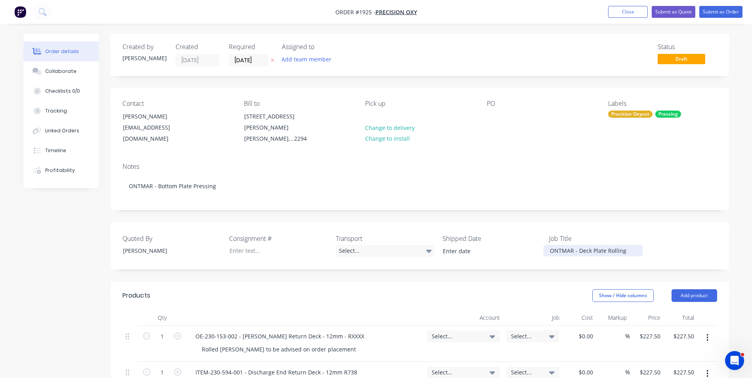
click at [626, 245] on div "ONTMAR - Deck Plate Rolling" at bounding box center [593, 251] width 99 height 12
drag, startPoint x: 631, startPoint y: 242, endPoint x: 544, endPoint y: 247, distance: 86.6
click at [544, 247] on div "ONTMAR - Deck Plate Rolling" at bounding box center [593, 251] width 99 height 12
paste div
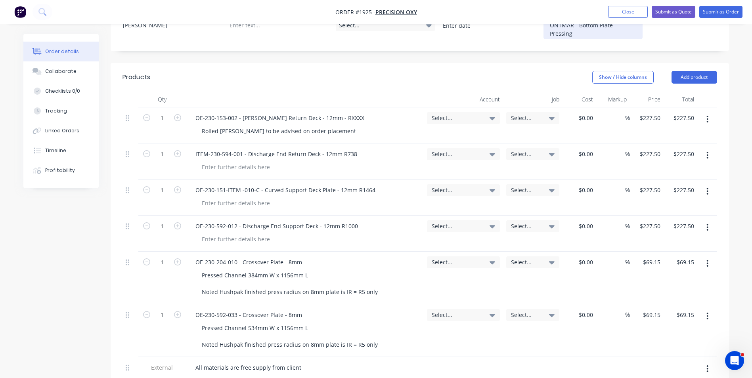
scroll to position [238, 0]
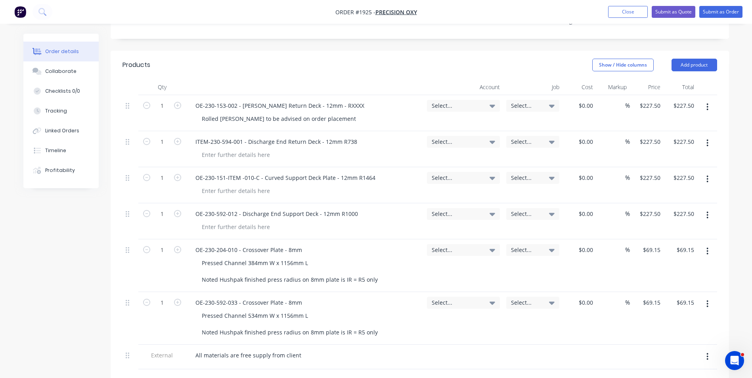
click at [710, 136] on button "button" at bounding box center [707, 143] width 19 height 14
click at [663, 206] on div "Delete" at bounding box center [679, 212] width 61 height 12
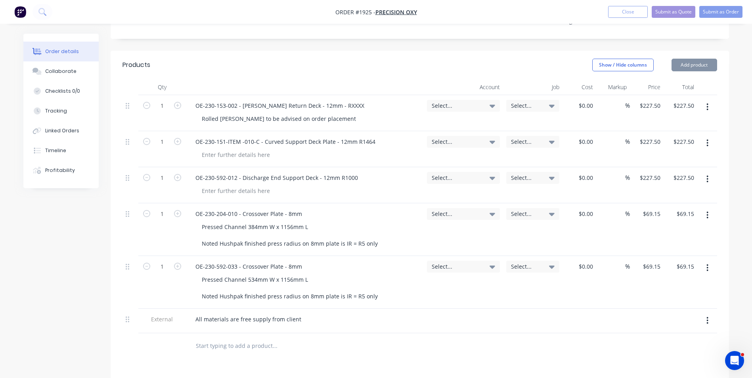
click at [709, 136] on button "button" at bounding box center [707, 143] width 19 height 14
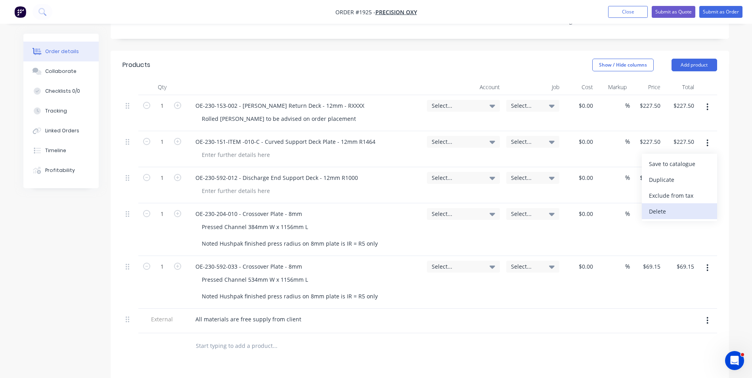
click at [672, 206] on div "Delete" at bounding box center [679, 212] width 61 height 12
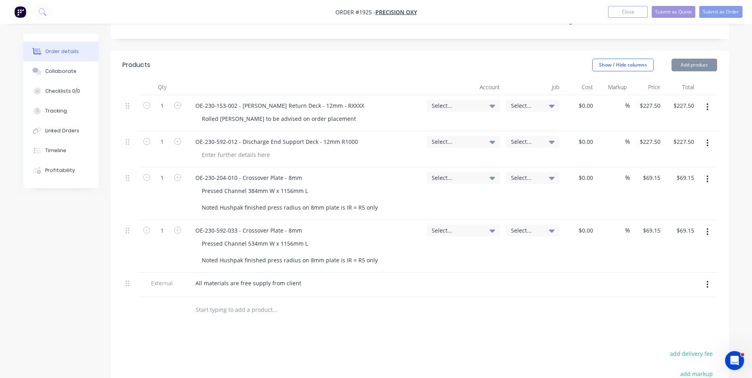
click at [708, 140] on icon "button" at bounding box center [708, 143] width 2 height 7
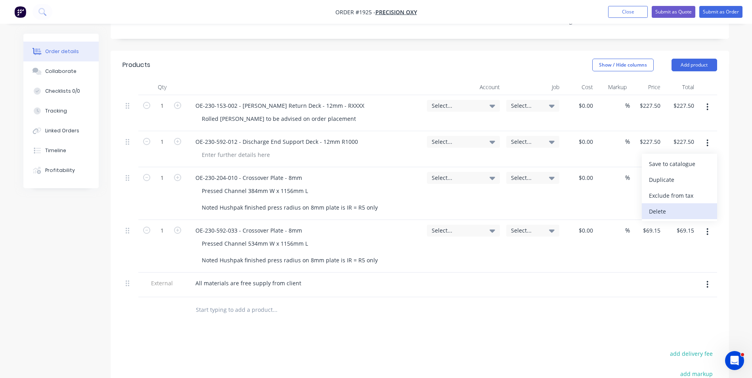
click at [667, 206] on div "Delete" at bounding box center [679, 212] width 61 height 12
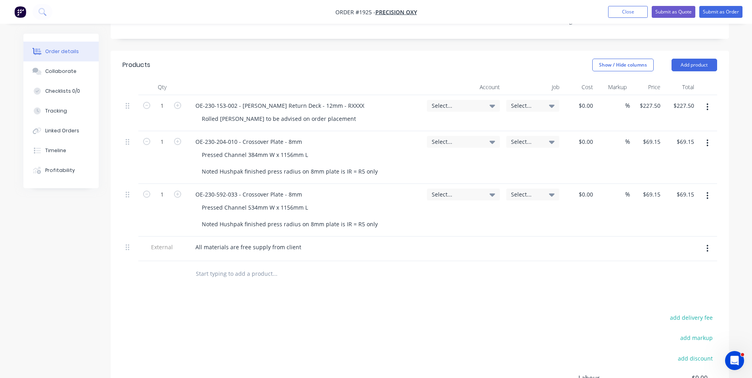
click at [711, 136] on button "button" at bounding box center [707, 143] width 19 height 14
click at [671, 206] on div "Delete" at bounding box center [679, 212] width 61 height 12
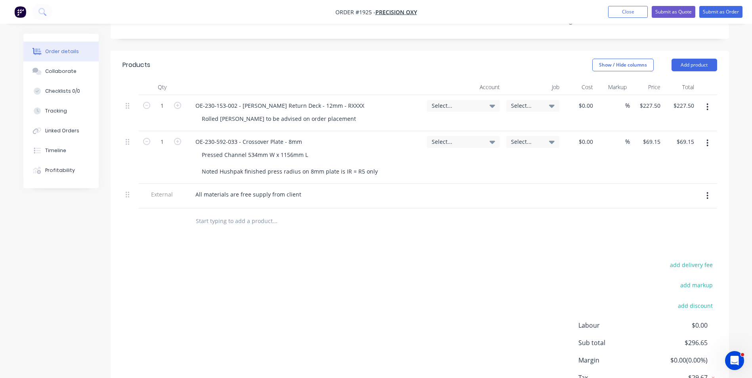
click at [707, 140] on icon "button" at bounding box center [708, 143] width 2 height 7
click at [666, 206] on div "Delete" at bounding box center [679, 212] width 61 height 12
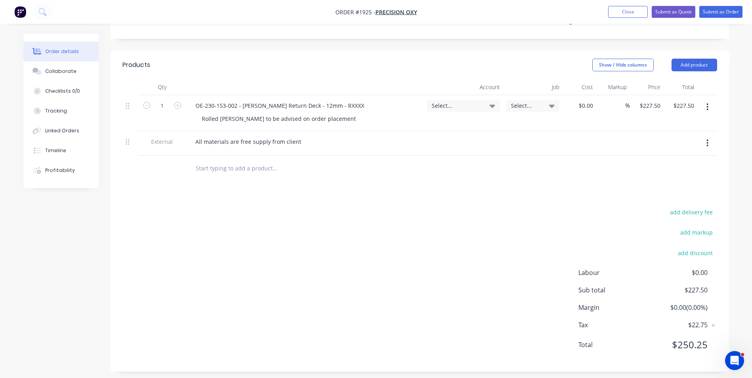
scroll to position [228, 0]
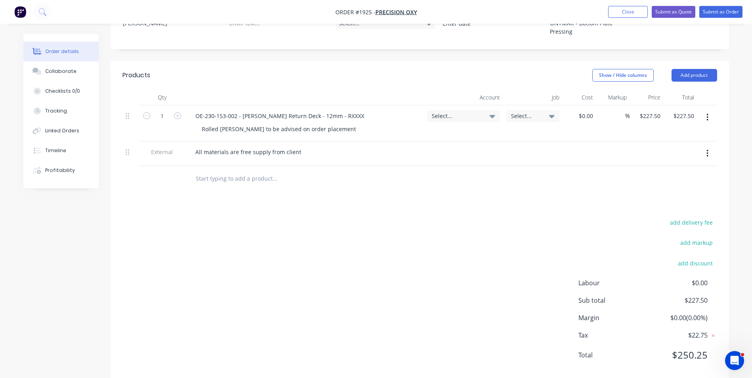
click at [345, 110] on div "OE-230-153-002 - [PERSON_NAME] Return Deck - 12mm - RXXXX" at bounding box center [305, 116] width 232 height 12
drag, startPoint x: 341, startPoint y: 99, endPoint x: 178, endPoint y: 98, distance: 163.0
click at [178, 105] on div "1 OE-230-153-002 - [PERSON_NAME] Return Deck - 12mm - RXXXX Rolled Radius to be…" at bounding box center [420, 123] width 595 height 36
paste div
drag, startPoint x: 202, startPoint y: 113, endPoint x: 330, endPoint y: 110, distance: 127.3
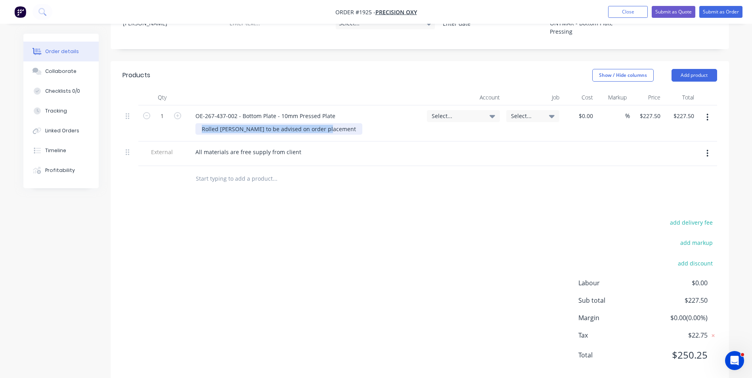
click at [330, 123] on div "Rolled [PERSON_NAME] to be advised on order placement" at bounding box center [279, 129] width 167 height 12
click at [332, 123] on div "Rolled [PERSON_NAME] to be advised on order placement" at bounding box center [279, 129] width 167 height 12
drag, startPoint x: 329, startPoint y: 113, endPoint x: 176, endPoint y: 111, distance: 153.1
click at [176, 111] on div "1 OE-267-437-002 - Bottom Plate - 10mm Pressed Plate Rolled Radius to be advise…" at bounding box center [420, 123] width 595 height 36
click at [445, 112] on span "Select..." at bounding box center [457, 116] width 50 height 8
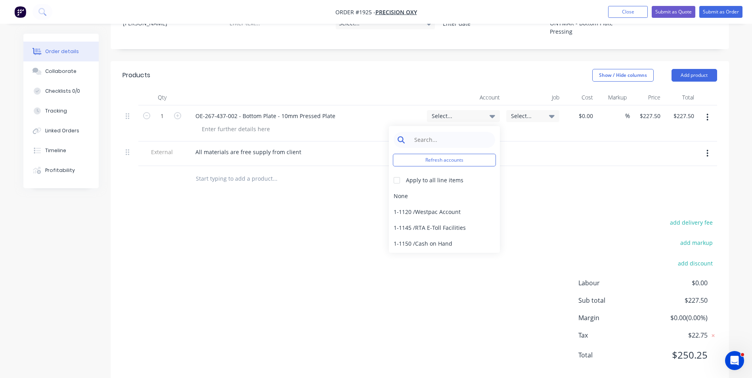
click at [419, 132] on input at bounding box center [450, 140] width 81 height 16
type input "pressing"
click at [449, 188] on div "4-1400 / Sales - Pressing" at bounding box center [444, 196] width 111 height 16
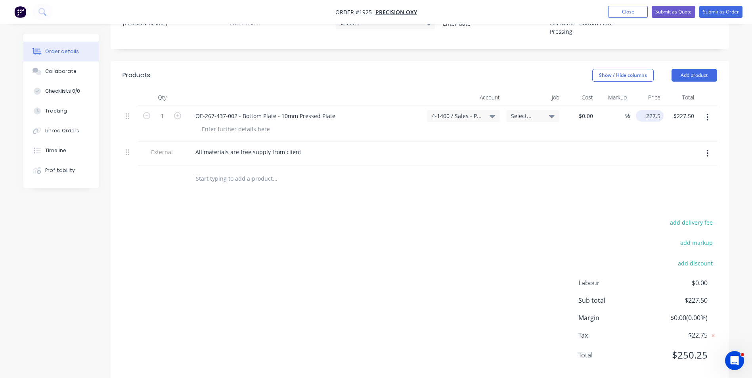
click at [649, 110] on input "227.5" at bounding box center [651, 116] width 25 height 12
type input "$285.00"
click at [648, 120] on div "$285.00 $285.00" at bounding box center [647, 123] width 34 height 36
drag, startPoint x: 334, startPoint y: 100, endPoint x: 280, endPoint y: 101, distance: 54.3
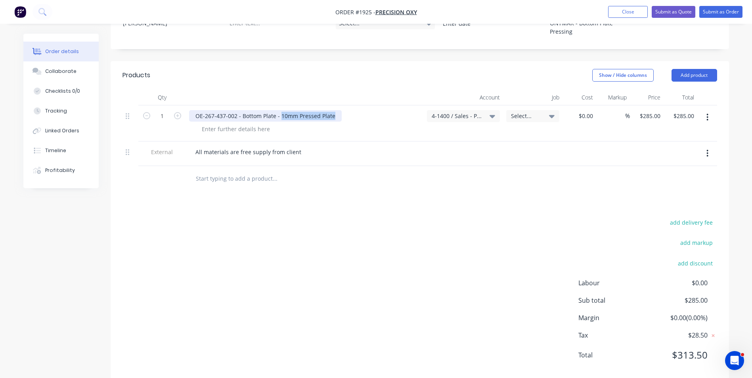
click at [280, 110] on div "OE-267-437-002 - Bottom Plate - 10mm Pressed Plate" at bounding box center [265, 116] width 153 height 12
click at [228, 123] on div at bounding box center [236, 129] width 81 height 12
click at [220, 123] on div "10mm Pressed Plate" at bounding box center [229, 129] width 67 height 12
drag, startPoint x: 280, startPoint y: 111, endPoint x: 266, endPoint y: 111, distance: 13.5
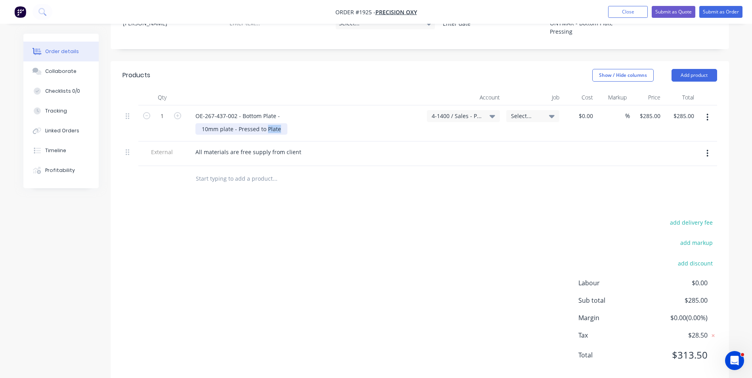
click at [266, 123] on div "10mm plate - Pressed to Plate" at bounding box center [242, 129] width 92 height 12
click at [322, 123] on div "10mm plate - Pressed to 112Deg" at bounding box center [308, 129] width 225 height 12
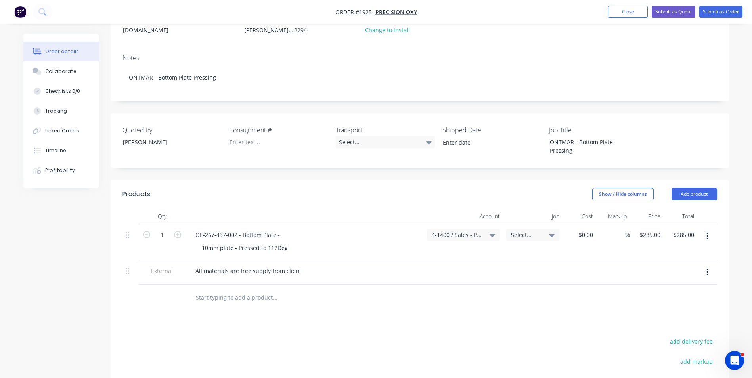
scroll to position [69, 0]
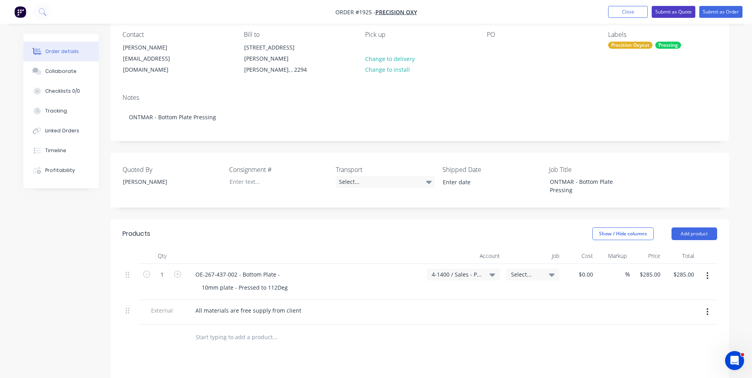
click at [678, 12] on button "Submit as Quote" at bounding box center [674, 12] width 44 height 12
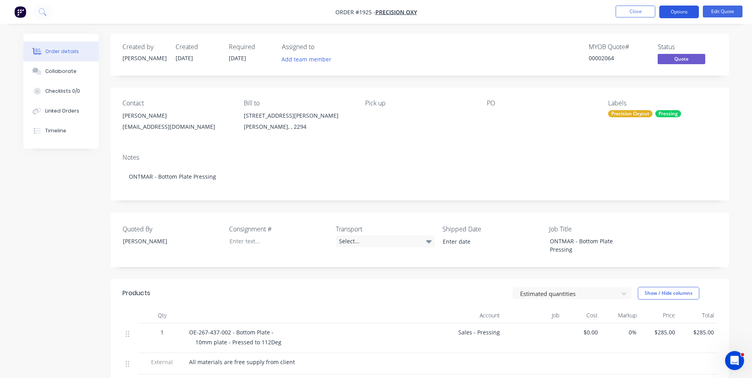
click at [684, 10] on button "Options" at bounding box center [679, 12] width 40 height 13
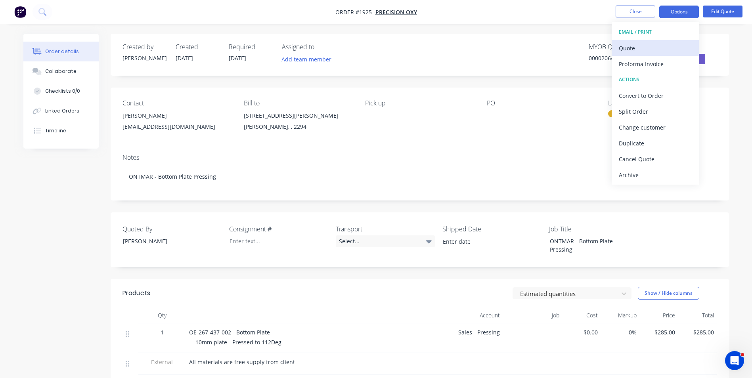
click at [628, 48] on div "Quote" at bounding box center [655, 48] width 73 height 12
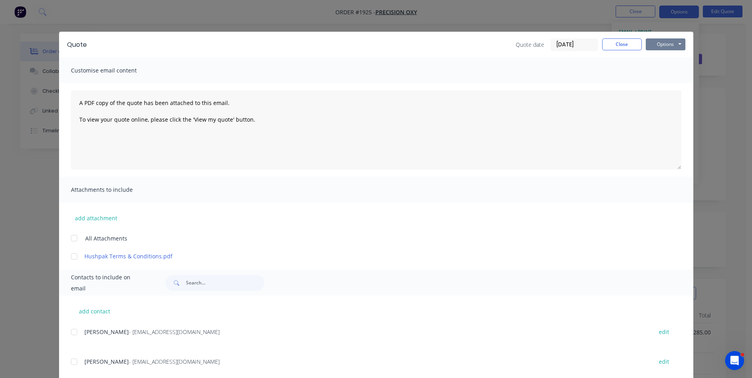
click at [656, 43] on button "Options" at bounding box center [666, 44] width 40 height 12
click at [663, 70] on button "Print" at bounding box center [671, 71] width 51 height 13
click at [618, 48] on button "Close" at bounding box center [622, 44] width 40 height 12
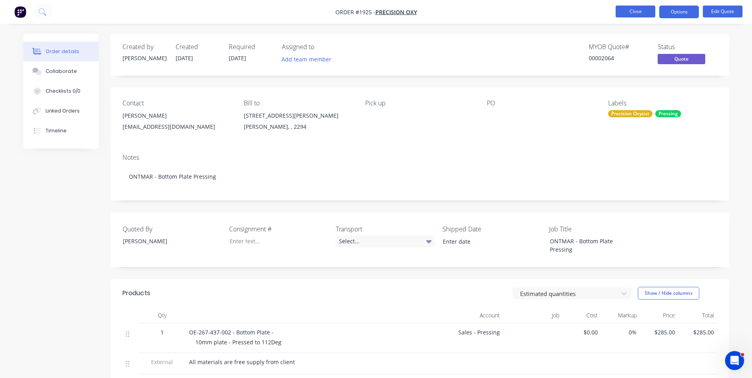
click at [632, 12] on button "Close" at bounding box center [636, 12] width 40 height 12
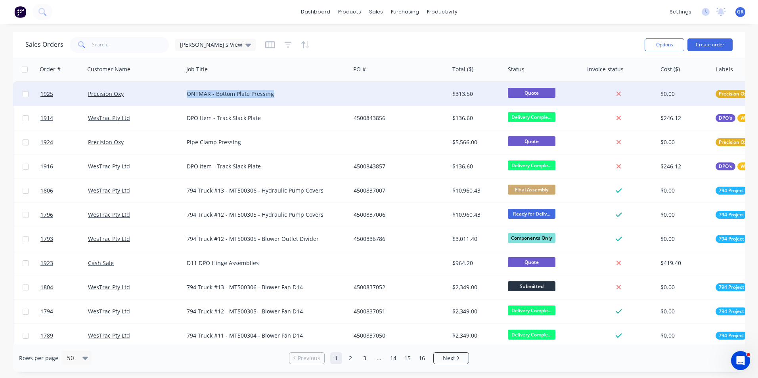
drag, startPoint x: 260, startPoint y: 91, endPoint x: 183, endPoint y: 104, distance: 77.6
click at [186, 98] on div "ONTMAR - Bottom Plate Pressing" at bounding box center [267, 94] width 167 height 24
drag, startPoint x: 278, startPoint y: 88, endPoint x: 179, endPoint y: 91, distance: 98.8
click at [179, 91] on div "1925 Precision Oxy ONTMAR - Bottom Plate Pressing $313.50 Quote $0.00 Precision…" at bounding box center [584, 94] width 1143 height 24
copy div "ONTMAR - Bottom Plate Pressing"
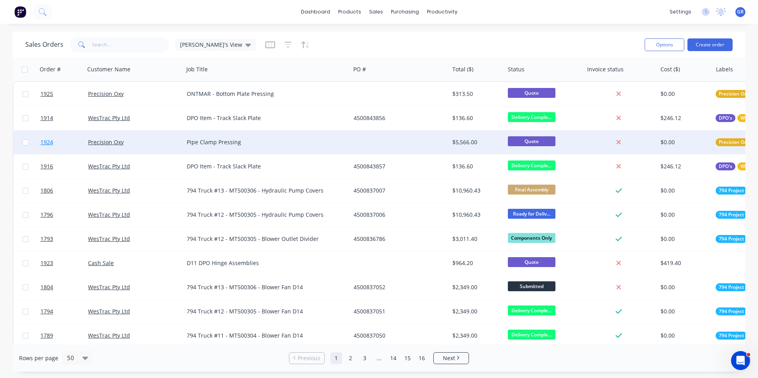
click at [49, 140] on span "1924" at bounding box center [46, 142] width 13 height 8
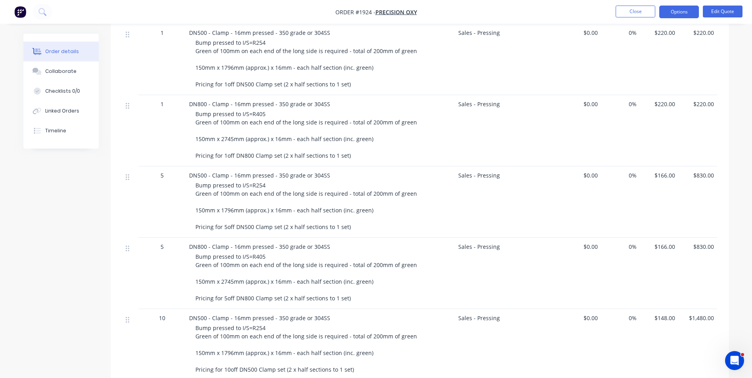
scroll to position [307, 0]
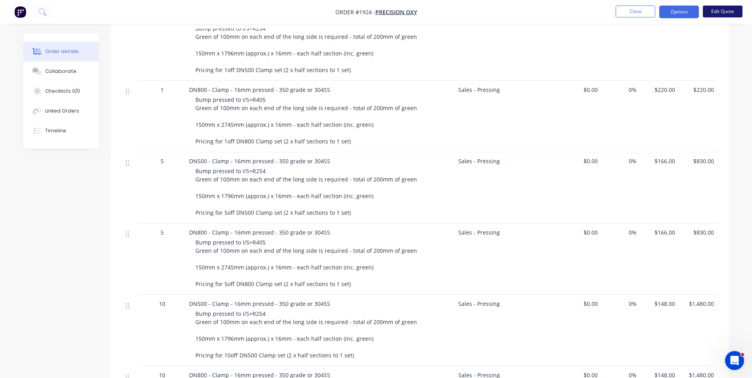
click at [732, 11] on button "Edit Quote" at bounding box center [723, 12] width 40 height 12
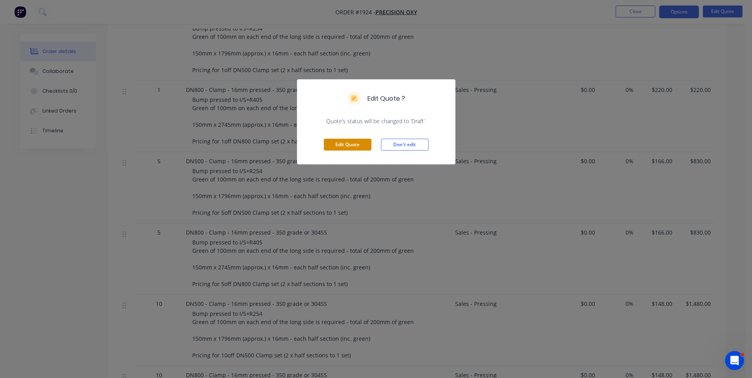
click at [345, 140] on button "Edit Quote" at bounding box center [348, 145] width 48 height 12
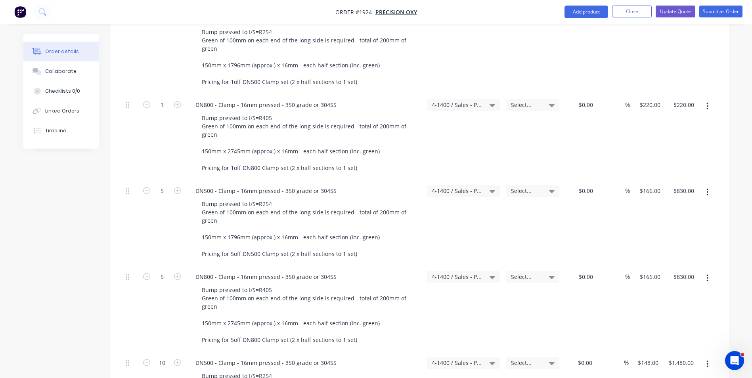
scroll to position [357, 0]
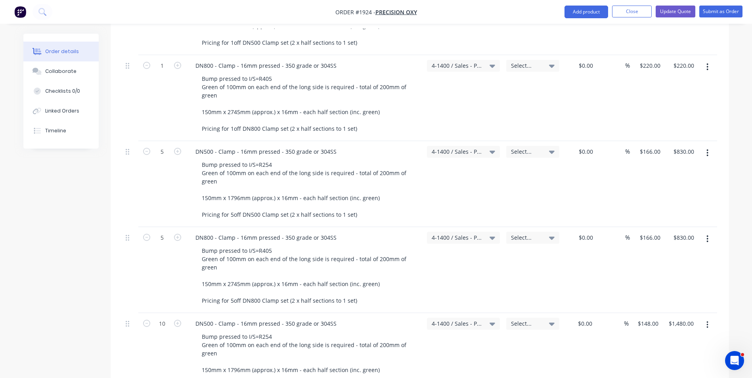
click at [707, 150] on icon "button" at bounding box center [708, 153] width 2 height 7
click at [663, 184] on div "Duplicate" at bounding box center [679, 190] width 61 height 12
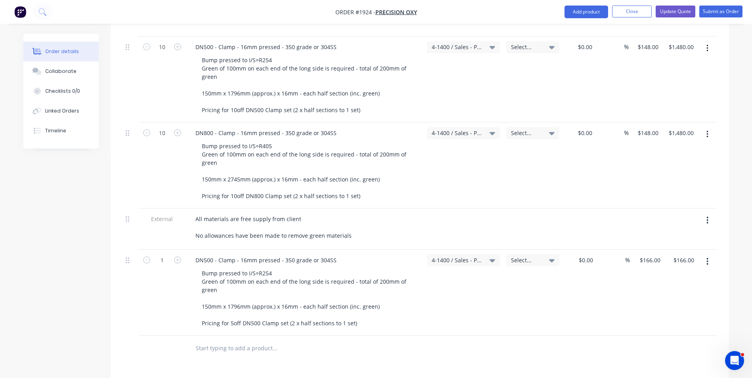
scroll to position [634, 0]
click at [709, 254] on button "button" at bounding box center [707, 261] width 19 height 14
click at [664, 324] on div "Delete" at bounding box center [679, 330] width 61 height 12
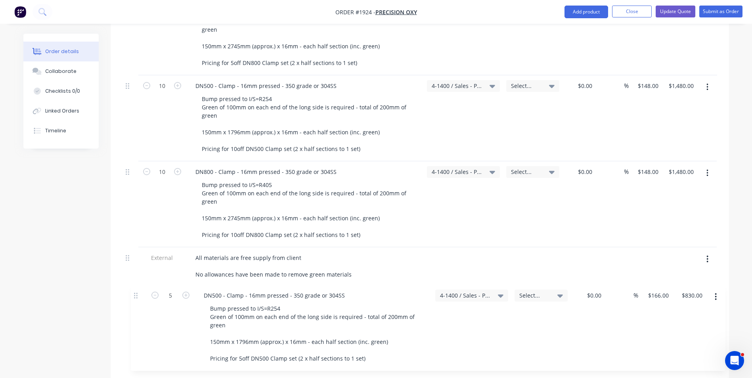
scroll to position [525, 0]
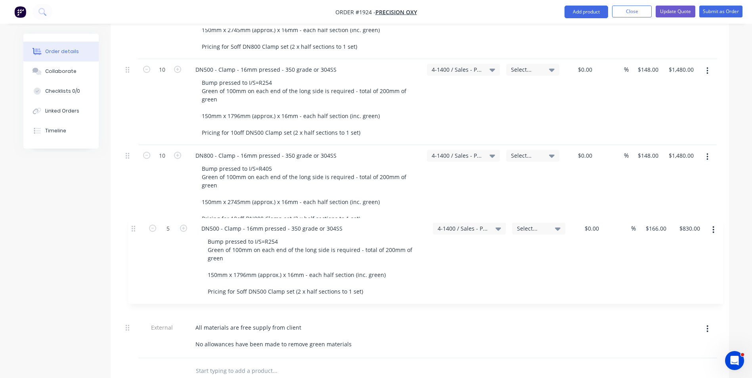
drag, startPoint x: 129, startPoint y: 64, endPoint x: 135, endPoint y: 231, distance: 167.0
click at [135, 231] on div "1 DN500 - Clamp - 16mm pressed - 350 grade or 304SS Bump pressed to I/S=R254 Gr…" at bounding box center [420, 80] width 595 height 558
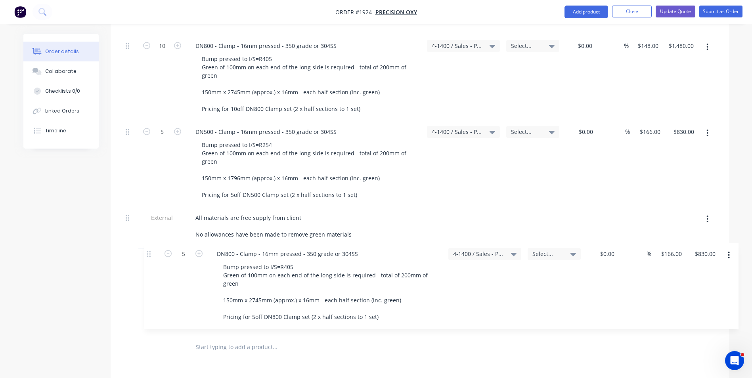
scroll to position [550, 0]
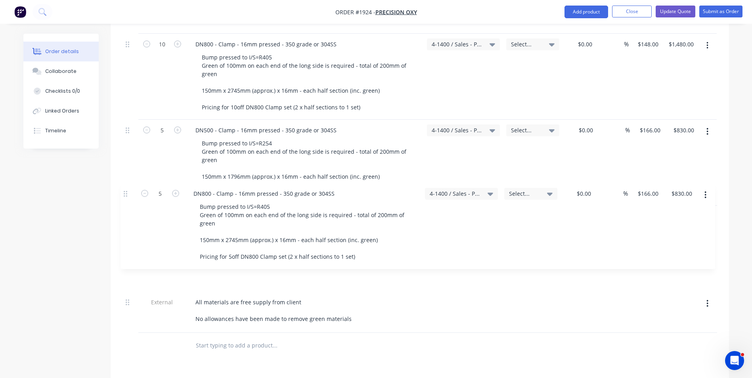
drag, startPoint x: 127, startPoint y: 95, endPoint x: 125, endPoint y: 200, distance: 105.1
click at [125, 200] on div "1 DN500 - Clamp - 16mm pressed - 350 grade or 304SS Bump pressed to I/S=R254 Gr…" at bounding box center [420, 55] width 595 height 558
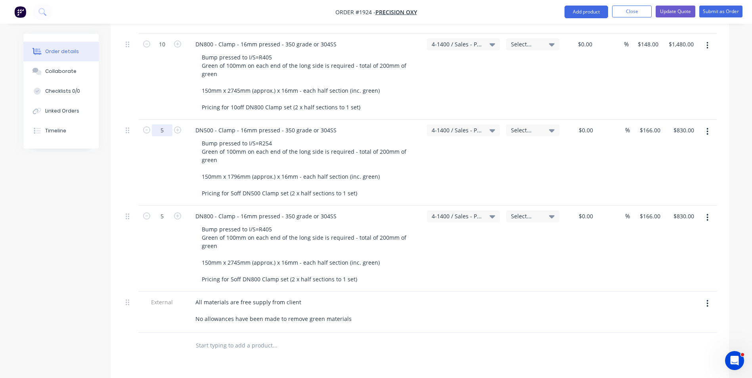
click at [163, 125] on input "5" at bounding box center [162, 131] width 21 height 12
type input "50"
type input "$8,300.00"
click at [176, 151] on div "50" at bounding box center [162, 163] width 48 height 86
click at [164, 211] on input "5" at bounding box center [162, 217] width 21 height 12
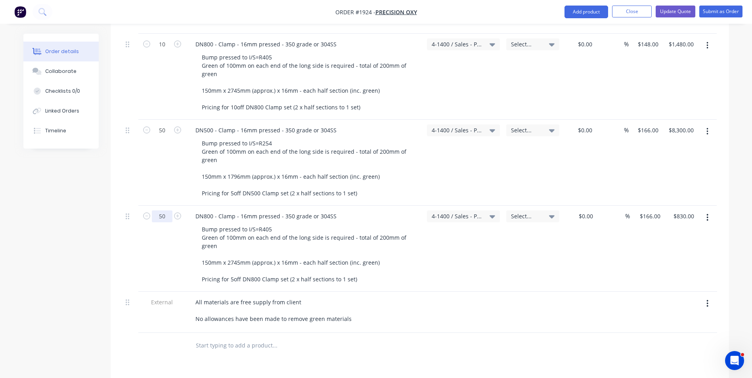
type input "50"
type input "$8,300.00"
click at [165, 196] on div "1 DN500 - Clamp - 16mm pressed - 350 grade or 304SS Bump pressed to I/S=R254 Gr…" at bounding box center [420, 55] width 595 height 558
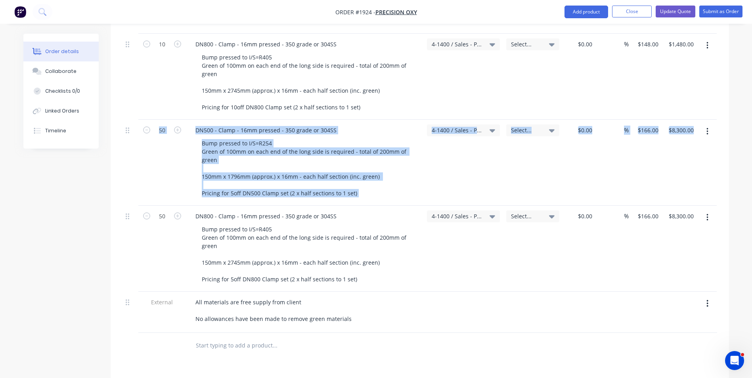
drag, startPoint x: 165, startPoint y: 196, endPoint x: 171, endPoint y: 235, distance: 39.4
click at [171, 235] on div "50" at bounding box center [162, 249] width 48 height 86
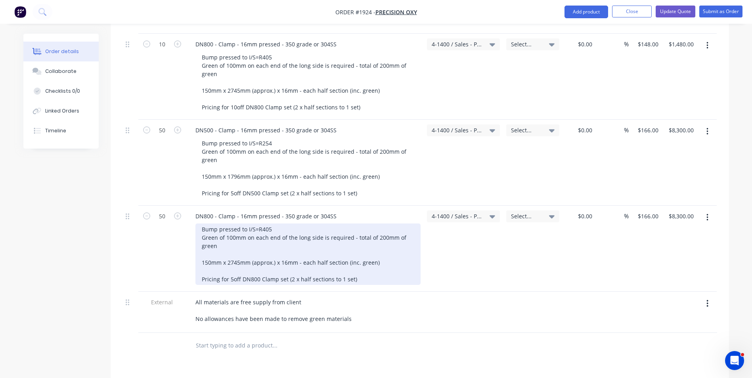
click at [233, 273] on div "Bump pressed to I/S=R405 Green of 100mm on each end of the long side is require…" at bounding box center [308, 254] width 225 height 61
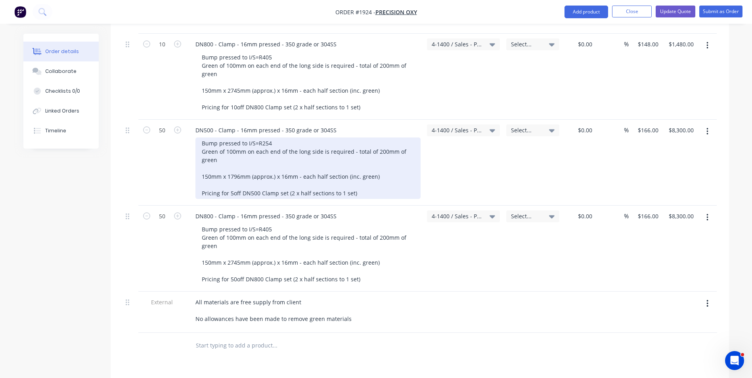
click at [233, 185] on div "Bump pressed to I/S=R254 Green of 100mm on each end of the long side is require…" at bounding box center [308, 168] width 225 height 61
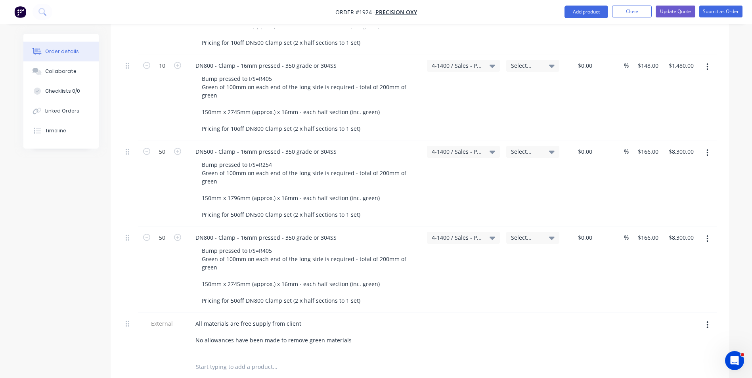
scroll to position [511, 0]
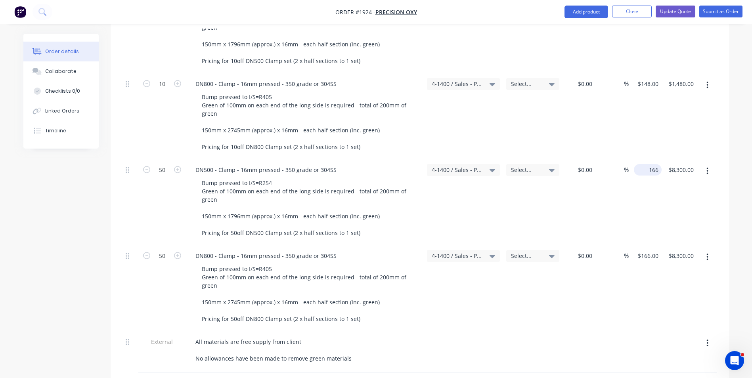
click at [652, 164] on input "166" at bounding box center [649, 170] width 25 height 12
type input "$136.20"
type input "$6,810.00"
click at [647, 250] on div "166 $166.00" at bounding box center [648, 256] width 28 height 12
type input "$136.20"
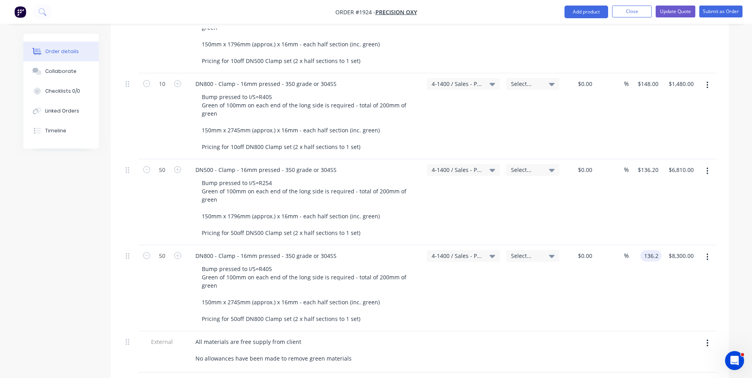
type input "$6,810.00"
click at [638, 277] on div "$136.20 136.2" at bounding box center [645, 288] width 33 height 86
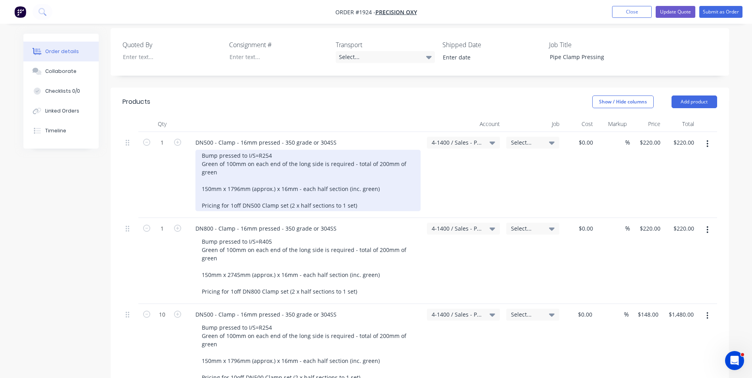
scroll to position [198, 0]
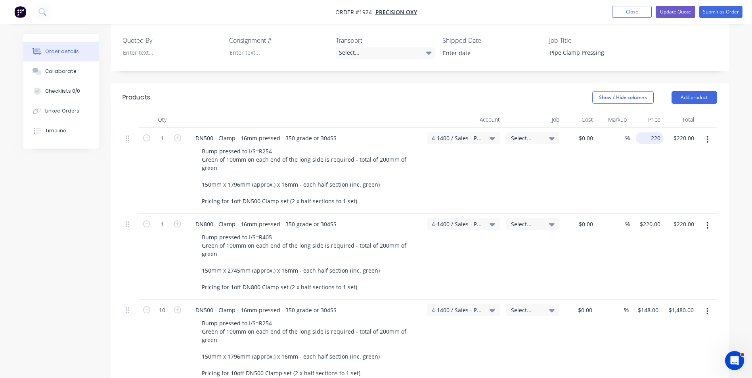
click at [648, 132] on div "220 $220.00" at bounding box center [650, 138] width 28 height 12
type input "$155.00"
click at [647, 146] on div "$155.00 155" at bounding box center [647, 171] width 34 height 86
click at [650, 219] on div "220 220" at bounding box center [656, 225] width 13 height 12
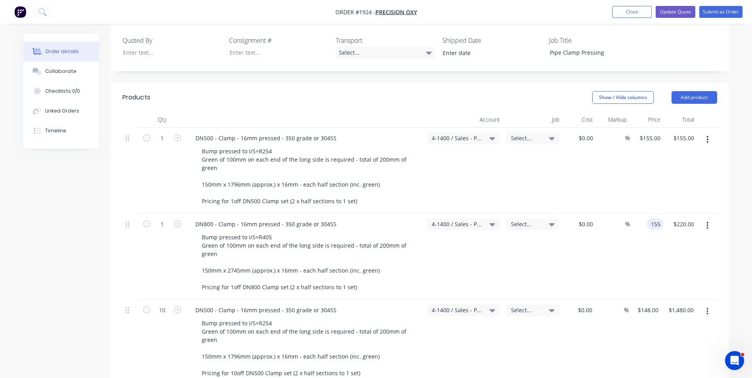
type input "$155.00"
click at [644, 232] on div "$155.00 155" at bounding box center [647, 257] width 34 height 86
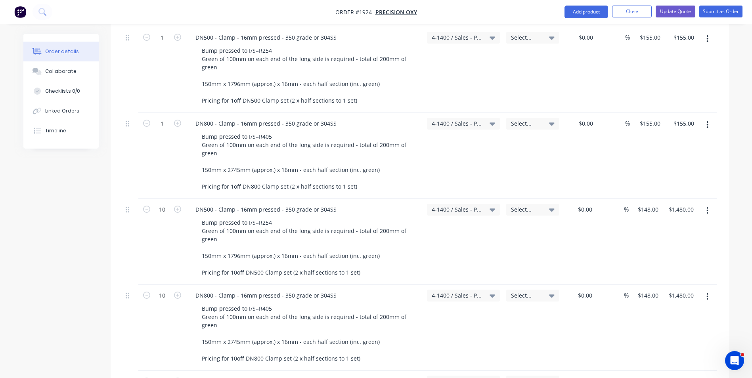
scroll to position [317, 0]
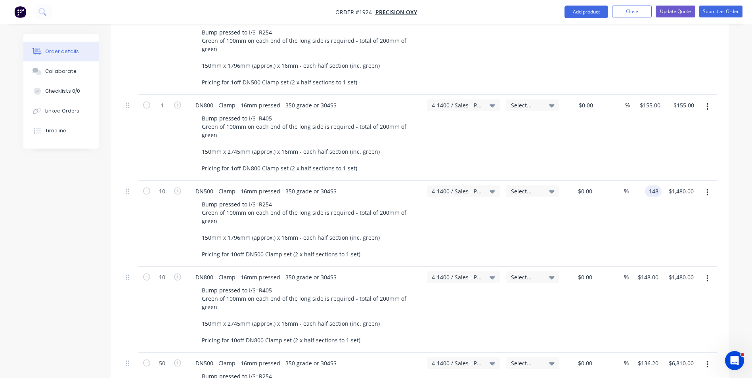
click at [646, 186] on div "148 148" at bounding box center [653, 192] width 17 height 12
type input "$74.00"
type input "$740.00"
click at [650, 219] on div "$74.00 74" at bounding box center [645, 224] width 33 height 86
click at [644, 268] on div "148 148" at bounding box center [645, 310] width 33 height 86
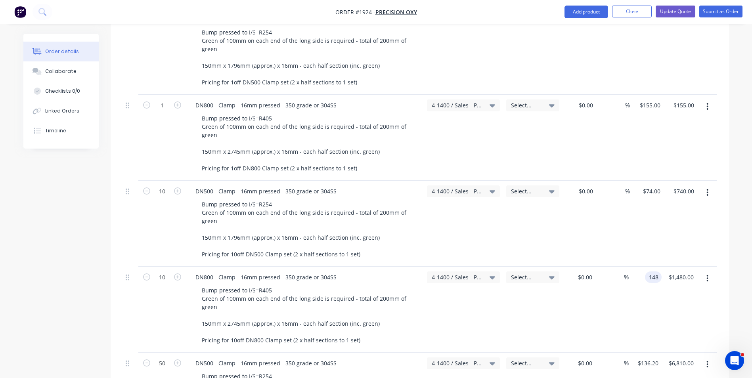
click at [656, 272] on input "148" at bounding box center [654, 278] width 13 height 12
type input "$74.00"
type input "$740.00"
click at [654, 288] on div "$74.00 74" at bounding box center [645, 310] width 33 height 86
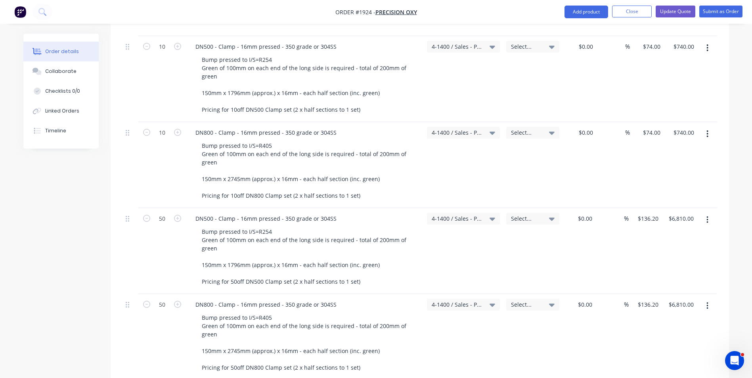
scroll to position [476, 0]
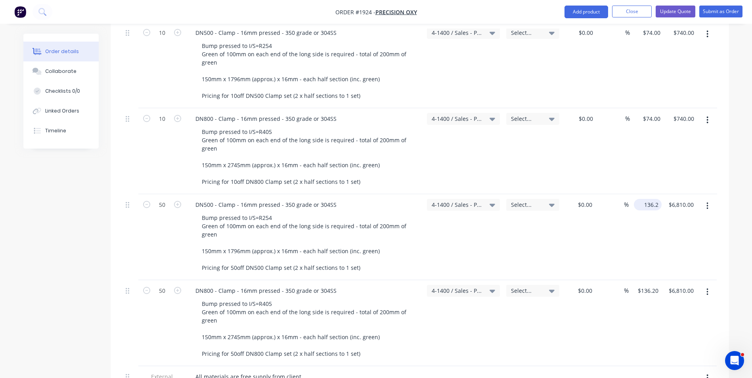
click at [652, 199] on input "136.2" at bounding box center [649, 205] width 25 height 12
type input "$66.80"
type input "$3,340.00"
click at [652, 285] on input "136.2" at bounding box center [649, 291] width 25 height 12
type input "$66.80"
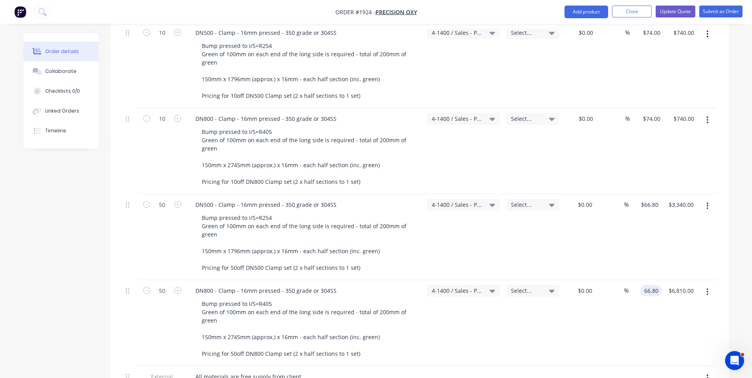
type input "$3,340.00"
click at [630, 316] on div "$66.80 66.80" at bounding box center [645, 323] width 33 height 86
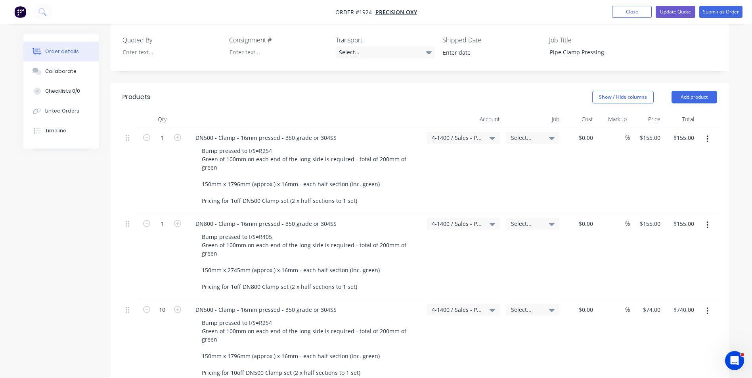
scroll to position [198, 0]
click at [675, 12] on button "Update Quote" at bounding box center [676, 12] width 40 height 12
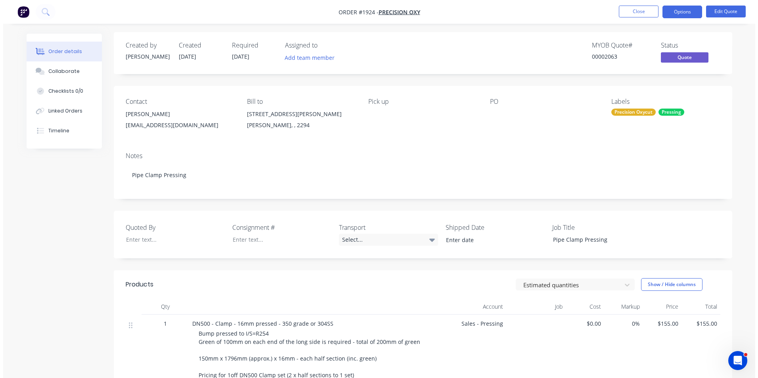
scroll to position [0, 0]
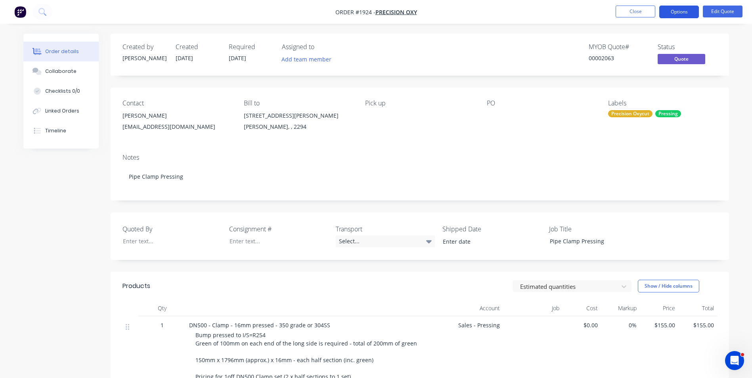
click at [683, 12] on button "Options" at bounding box center [679, 12] width 40 height 13
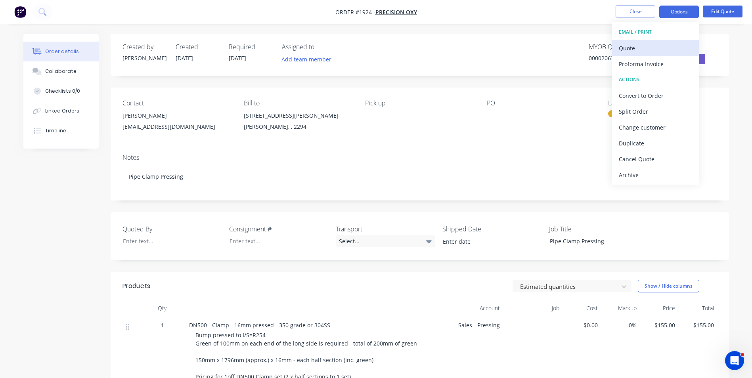
click at [627, 48] on div "Quote" at bounding box center [655, 48] width 73 height 12
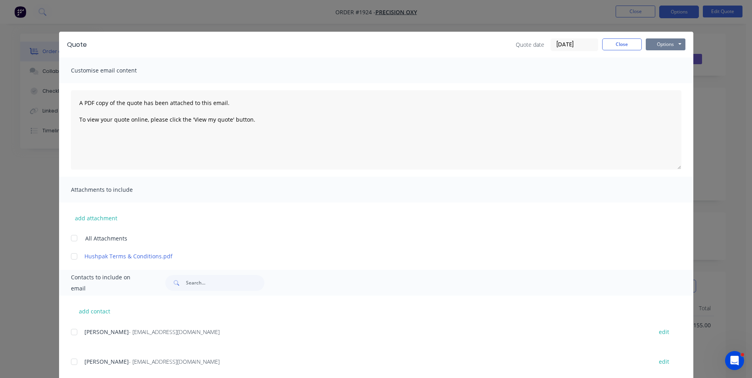
click at [657, 42] on button "Options" at bounding box center [666, 44] width 40 height 12
click at [668, 71] on button "Print" at bounding box center [671, 71] width 51 height 13
click at [616, 46] on button "Close" at bounding box center [622, 44] width 40 height 12
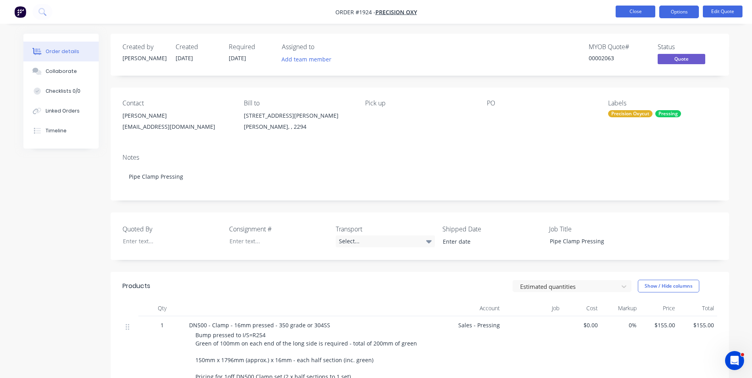
click at [634, 12] on button "Close" at bounding box center [636, 12] width 40 height 12
